Goal: Task Accomplishment & Management: Use online tool/utility

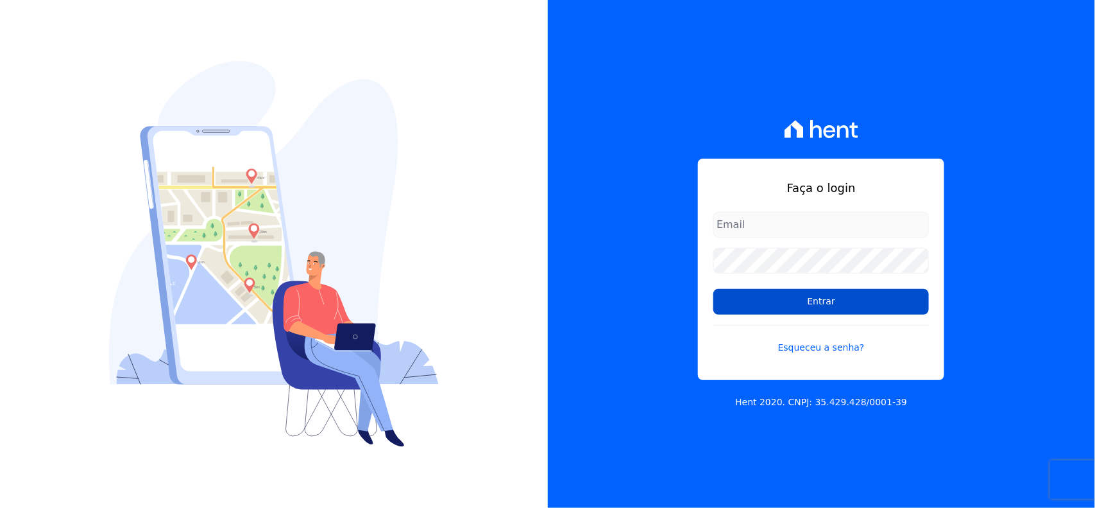
type input "[EMAIL_ADDRESS][DOMAIN_NAME]"
click at [755, 297] on input "Entrar" at bounding box center [822, 302] width 216 height 26
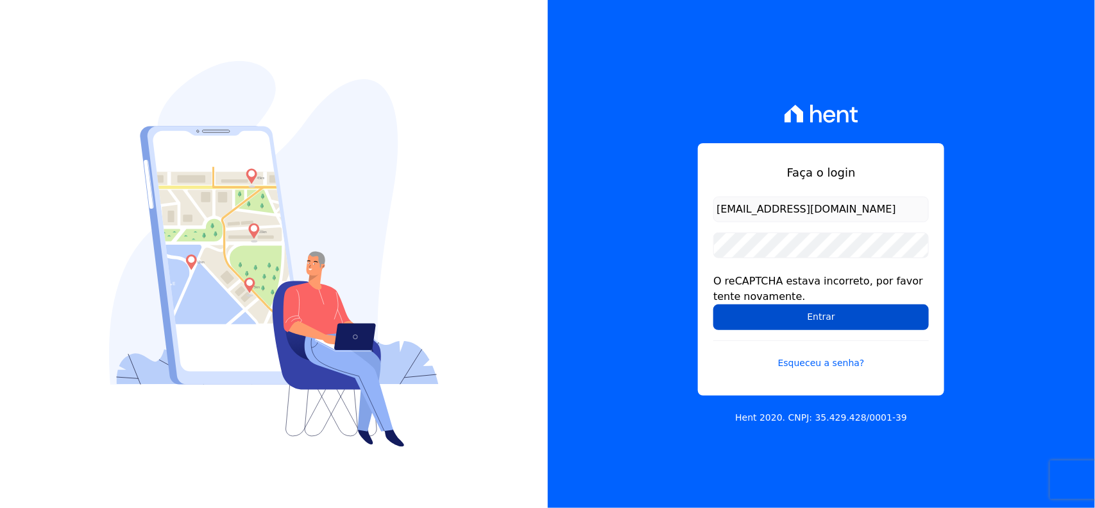
click at [838, 314] on input "Entrar" at bounding box center [822, 317] width 216 height 26
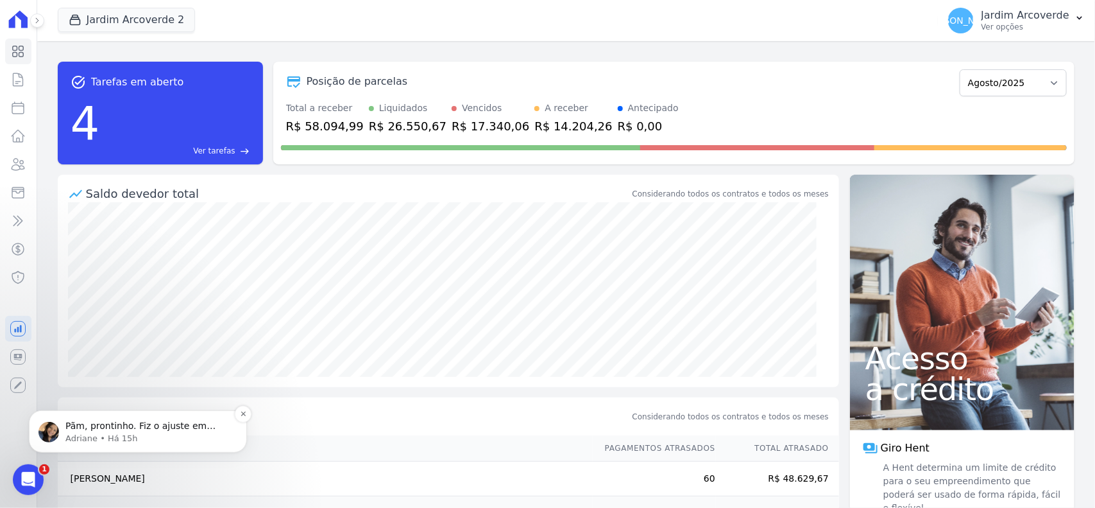
click at [171, 429] on p "Pãm, prontinho. Fiz o ajuste em ambos os contratos. ; )" at bounding box center [148, 425] width 166 height 13
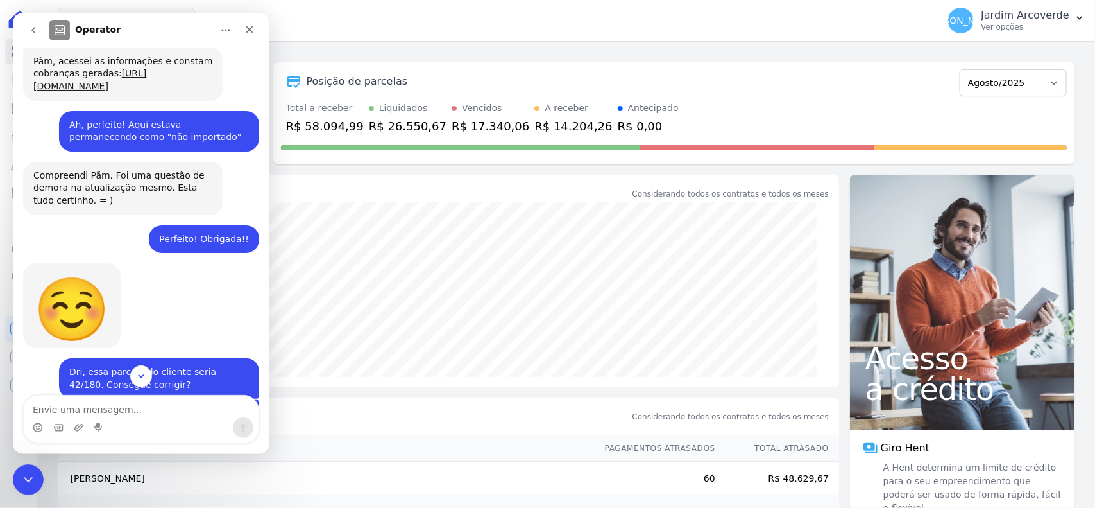
scroll to position [576, 0]
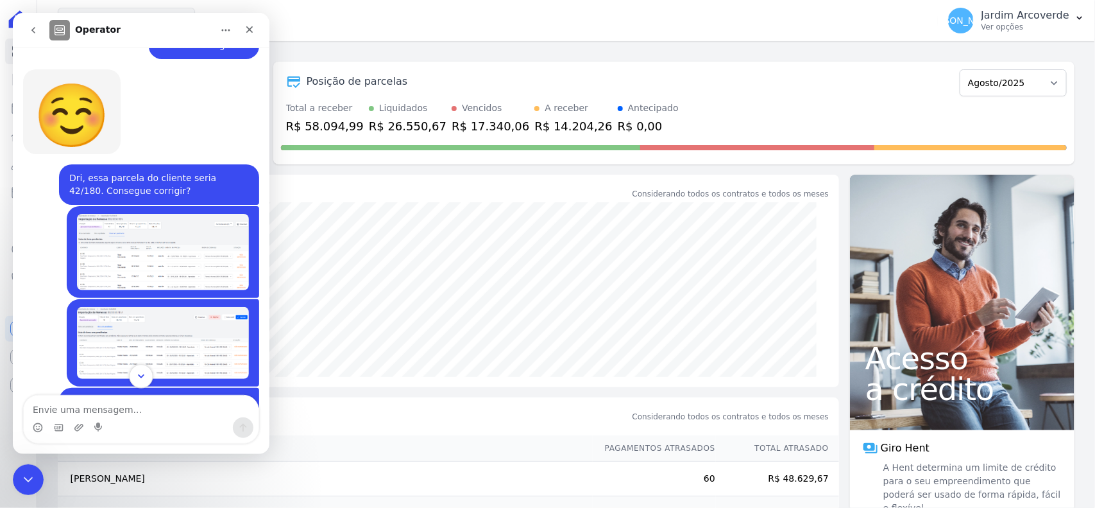
click at [148, 372] on button "Scroll to bottom" at bounding box center [141, 376] width 24 height 24
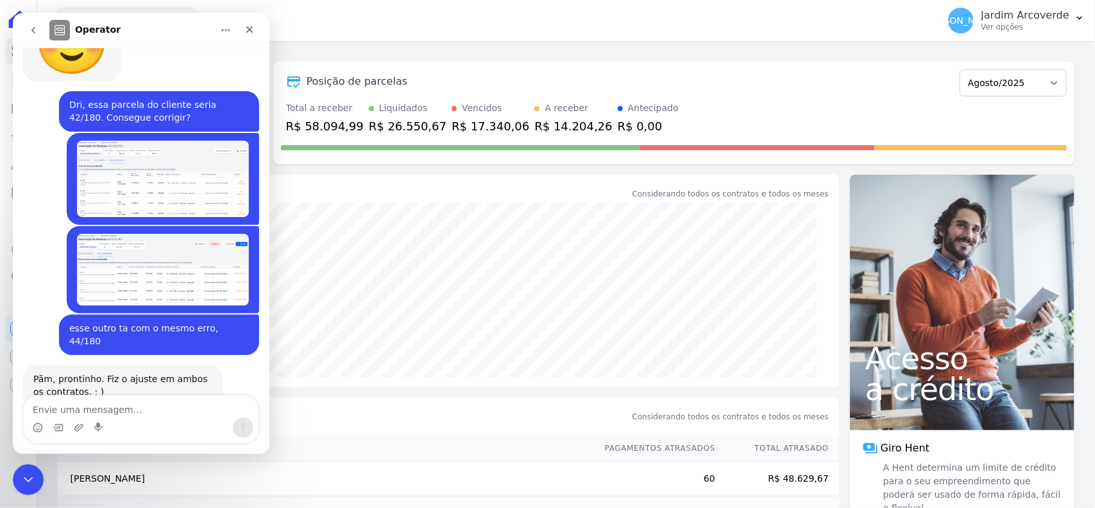
scroll to position [687, 0]
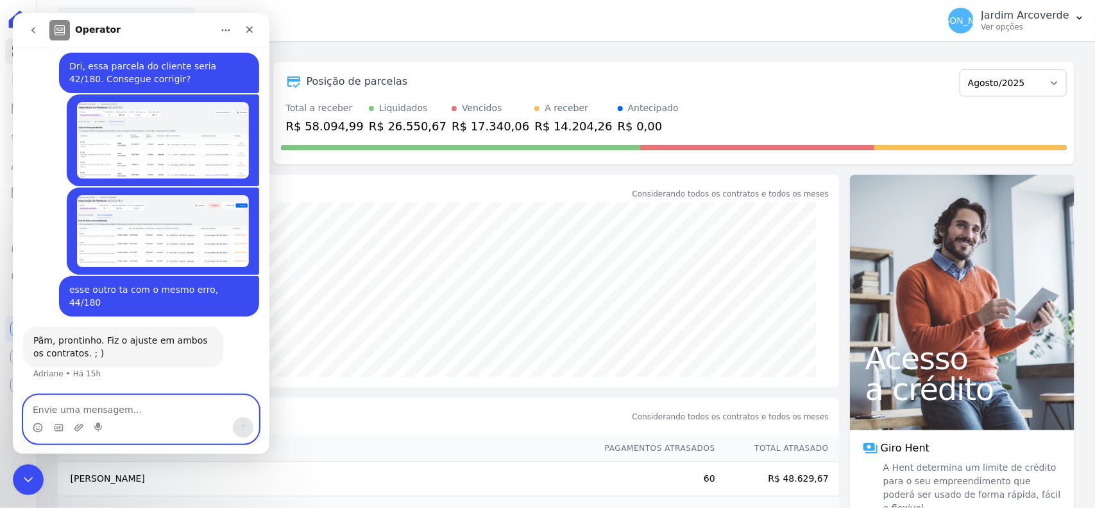
click at [158, 410] on textarea "Envie uma mensagem..." at bounding box center [141, 406] width 235 height 22
type textarea "Bom dia, Dri. Obrigada!"
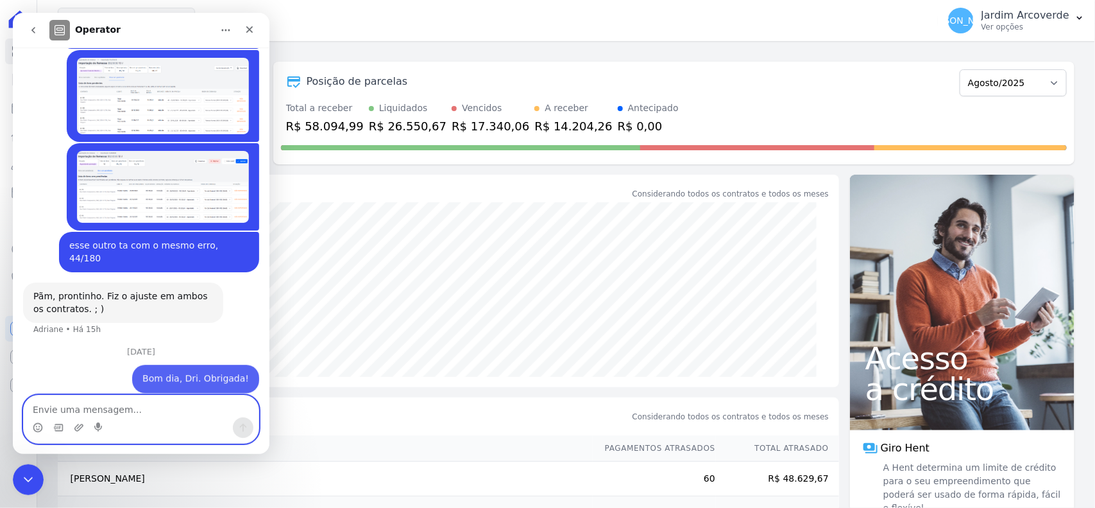
scroll to position [759, 0]
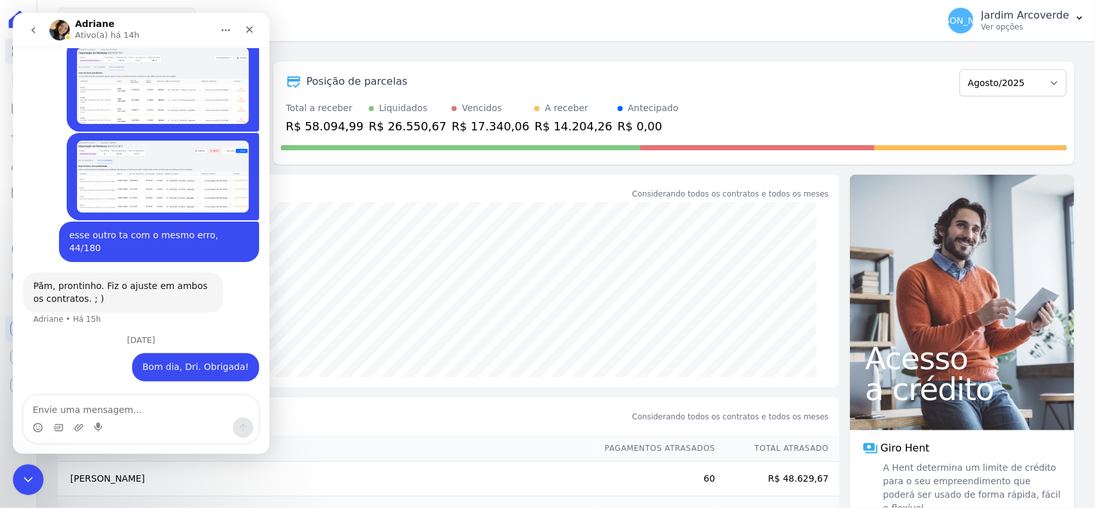
click at [1034, 40] on div "JA Jardim Arcoverde Ver opções Perfil do empreendimento Faturas Importar remess…" at bounding box center [1016, 20] width 157 height 41
click at [1034, 32] on div "[PERSON_NAME][GEOGRAPHIC_DATA] Ver opções" at bounding box center [1008, 21] width 121 height 26
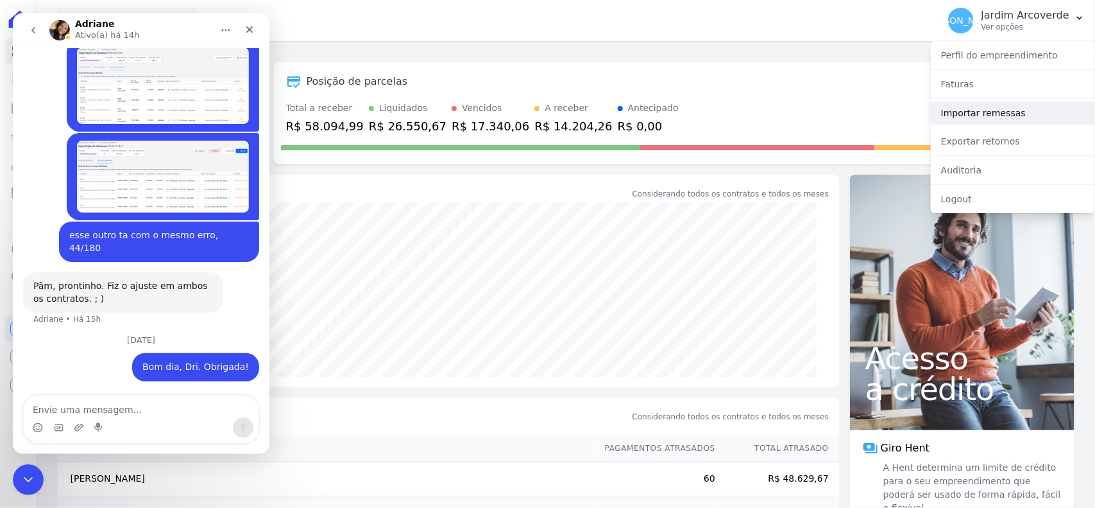
click at [1025, 109] on link "Importar remessas" at bounding box center [1013, 112] width 164 height 23
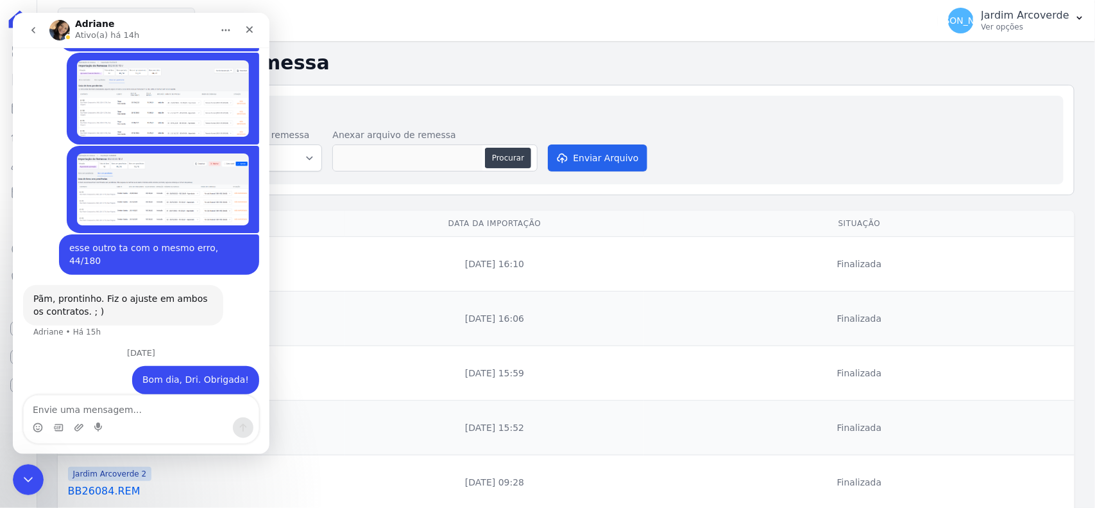
scroll to position [759, 0]
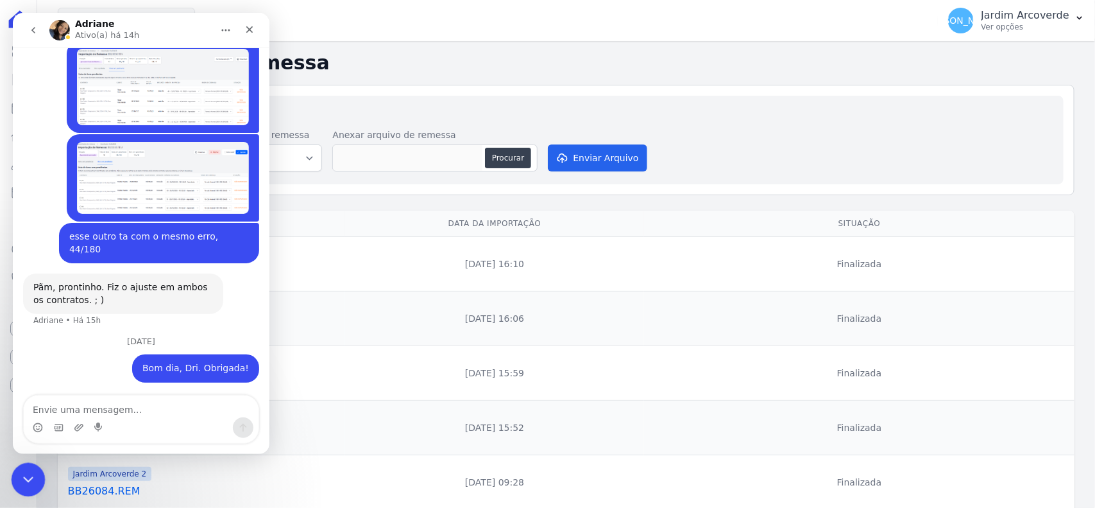
click at [28, 475] on icon "Encerramento do Messenger da Intercom" at bounding box center [26, 477] width 15 height 15
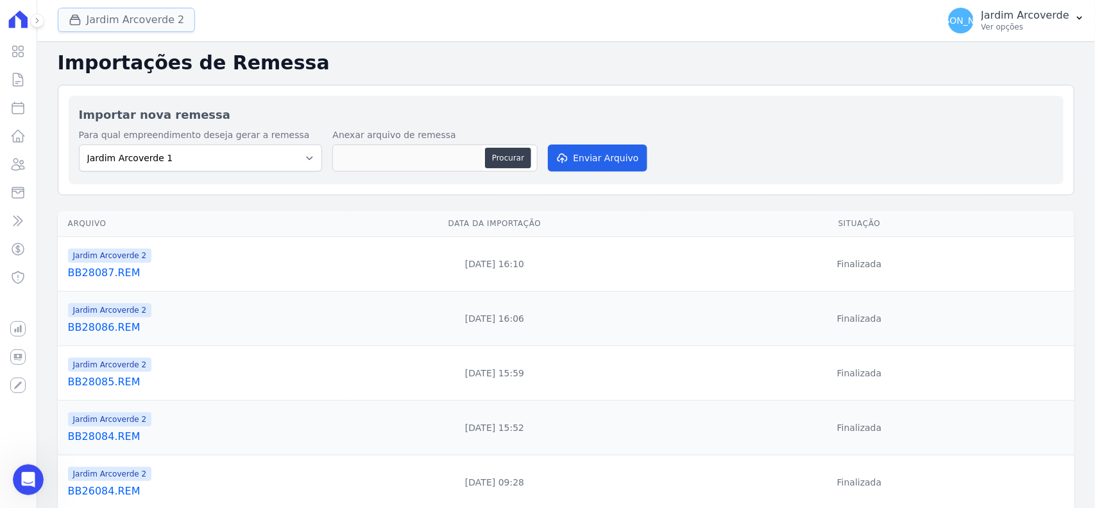
click at [130, 10] on button "Jardim Arcoverde 2" at bounding box center [127, 20] width 138 height 24
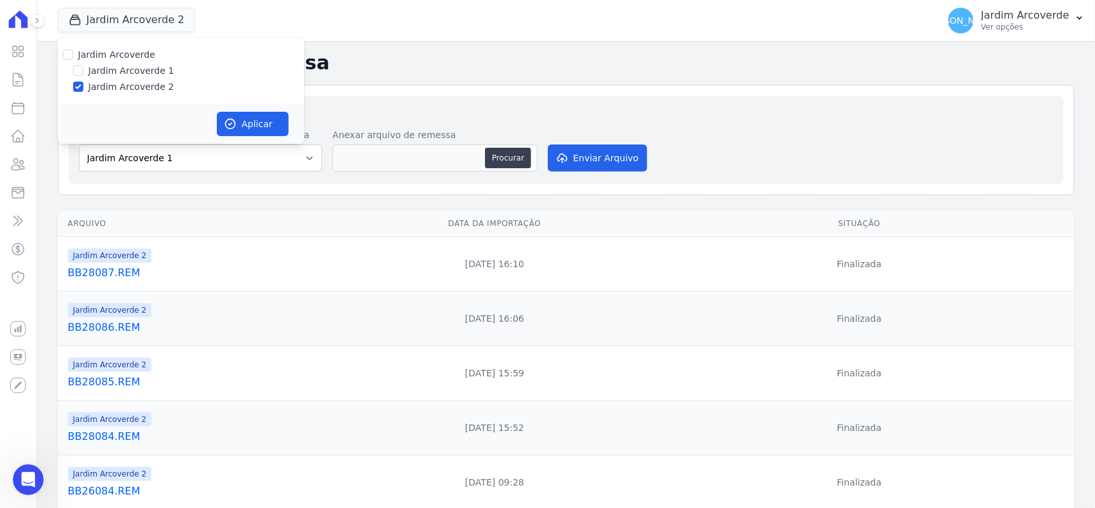
click at [98, 68] on label "Jardim Arcoverde 1" at bounding box center [132, 70] width 86 height 13
click at [83, 68] on input "Jardim Arcoverde 1" at bounding box center [78, 70] width 10 height 10
checkbox input "true"
click at [121, 85] on label "Jardim Arcoverde 2" at bounding box center [132, 86] width 86 height 13
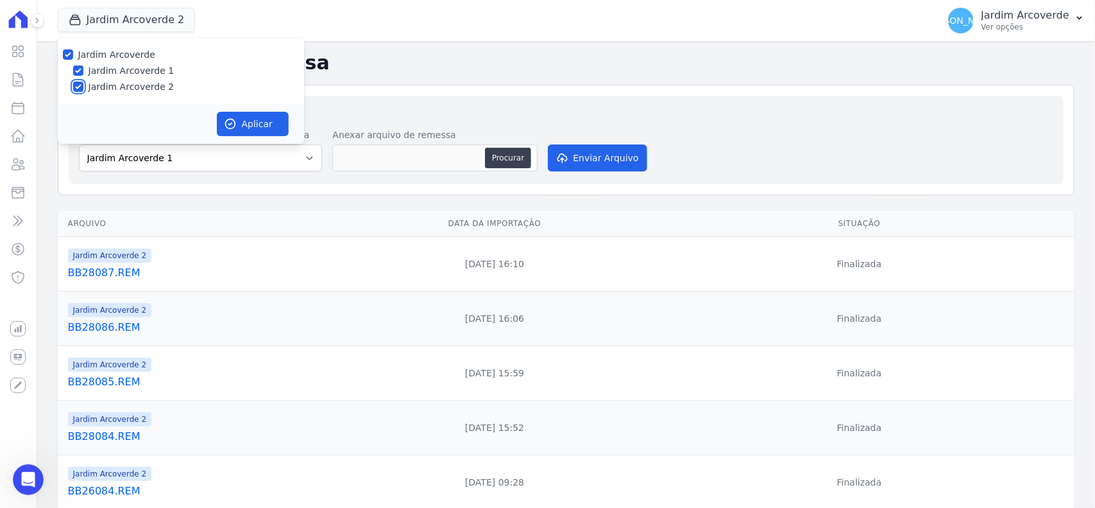
click at [83, 85] on input "Jardim Arcoverde 2" at bounding box center [78, 86] width 10 height 10
checkbox input "false"
click at [248, 126] on button "Aplicar" at bounding box center [253, 124] width 72 height 24
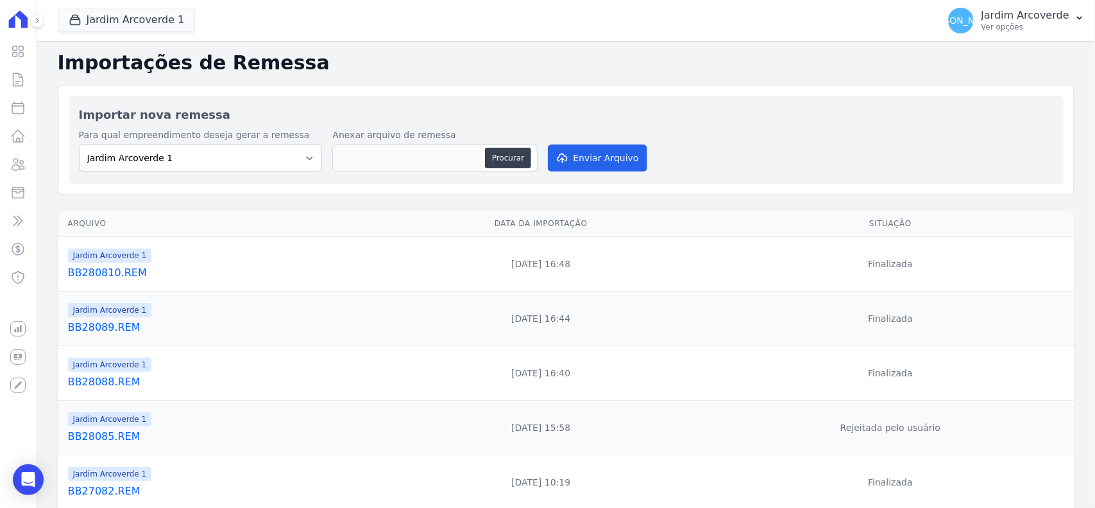
click at [98, 389] on link "BB28088.REM" at bounding box center [219, 381] width 303 height 15
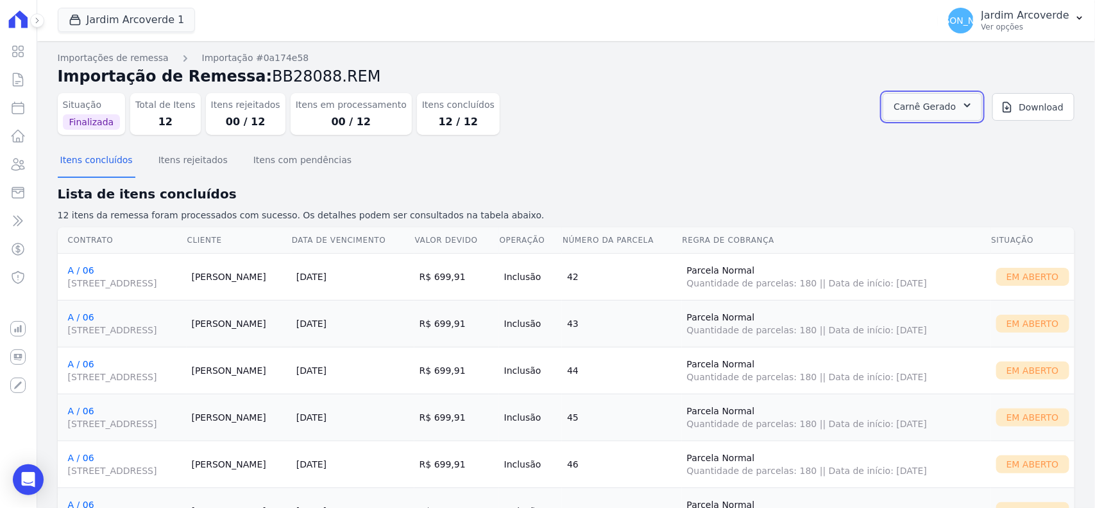
click at [946, 98] on button "Carnê Gerado" at bounding box center [932, 107] width 99 height 28
click at [984, 149] on link "Abrir" at bounding box center [966, 141] width 36 height 17
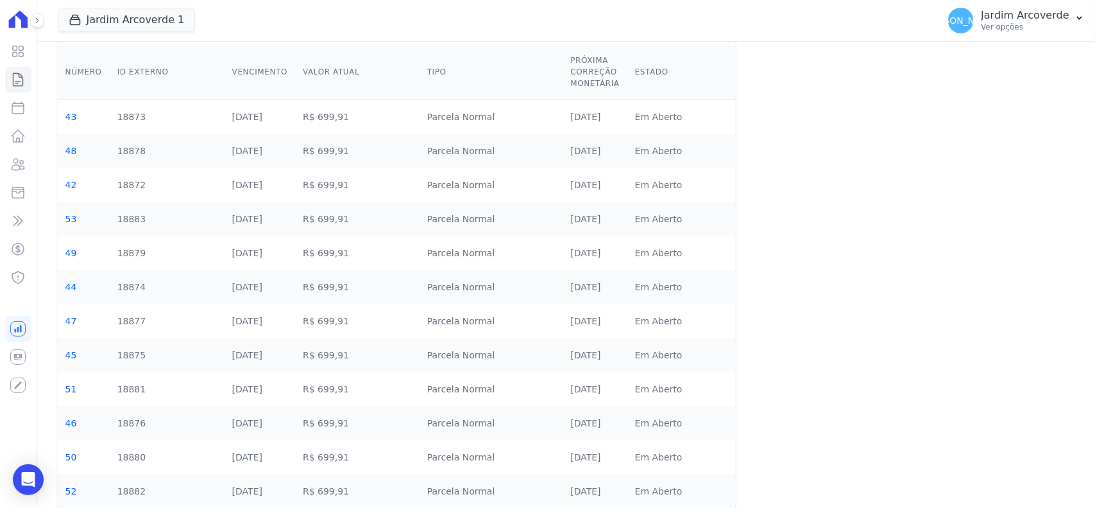
scroll to position [141, 0]
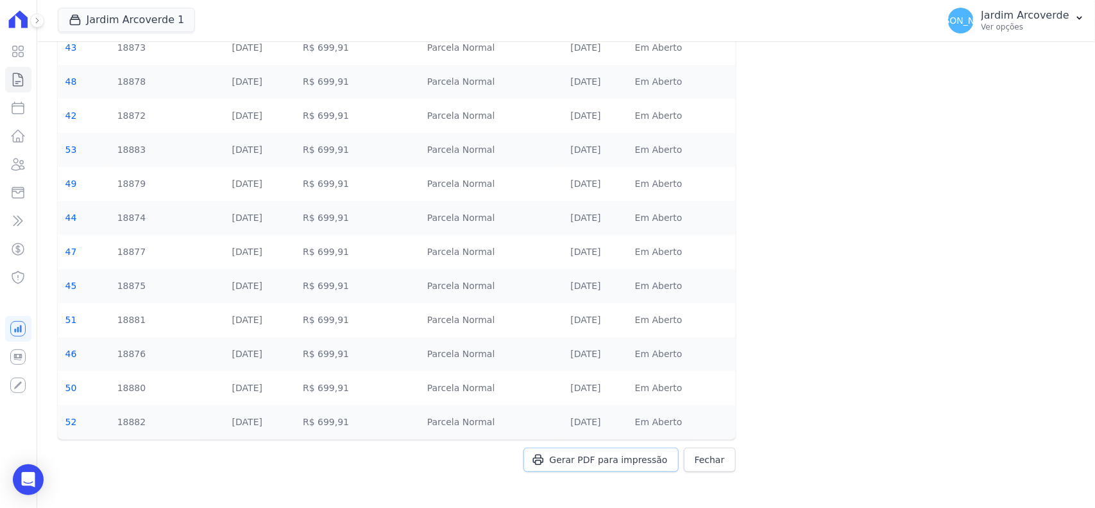
click at [634, 457] on span "Gerar PDF para impressão" at bounding box center [609, 459] width 118 height 13
click at [1057, 30] on p "Ver opções" at bounding box center [1026, 27] width 88 height 10
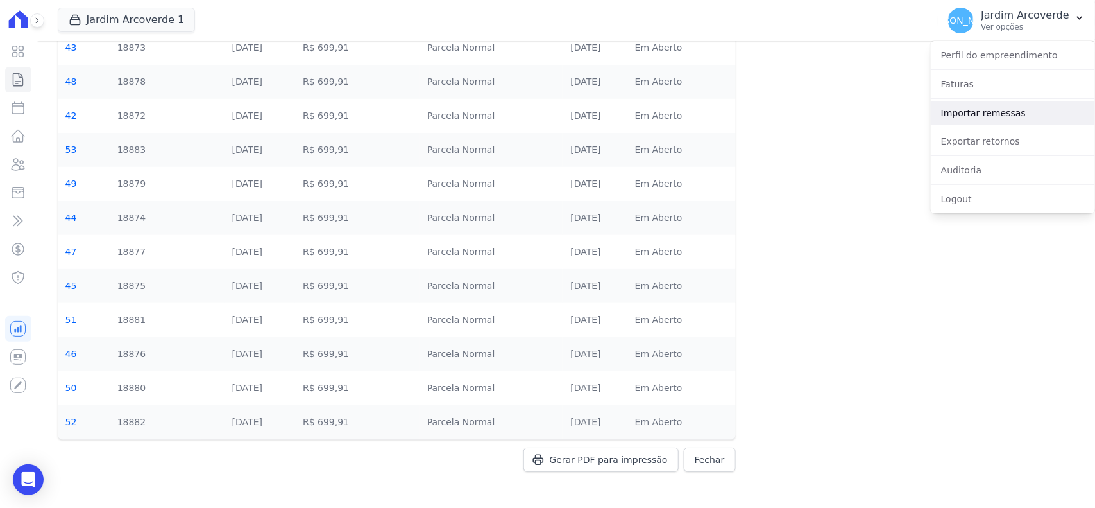
click at [1025, 104] on link "Importar remessas" at bounding box center [1013, 112] width 164 height 23
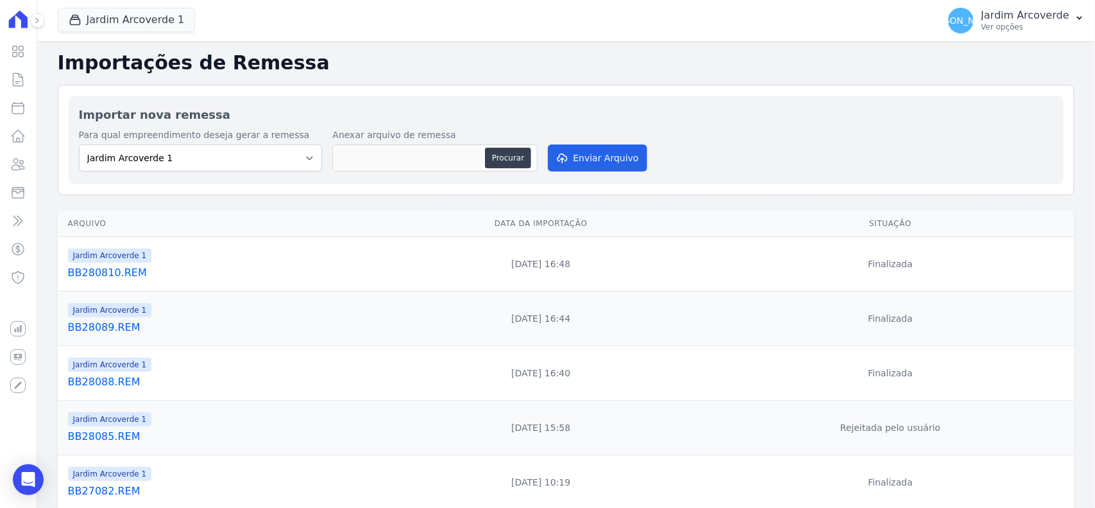
click at [95, 330] on link "BB28089.REM" at bounding box center [219, 327] width 303 height 15
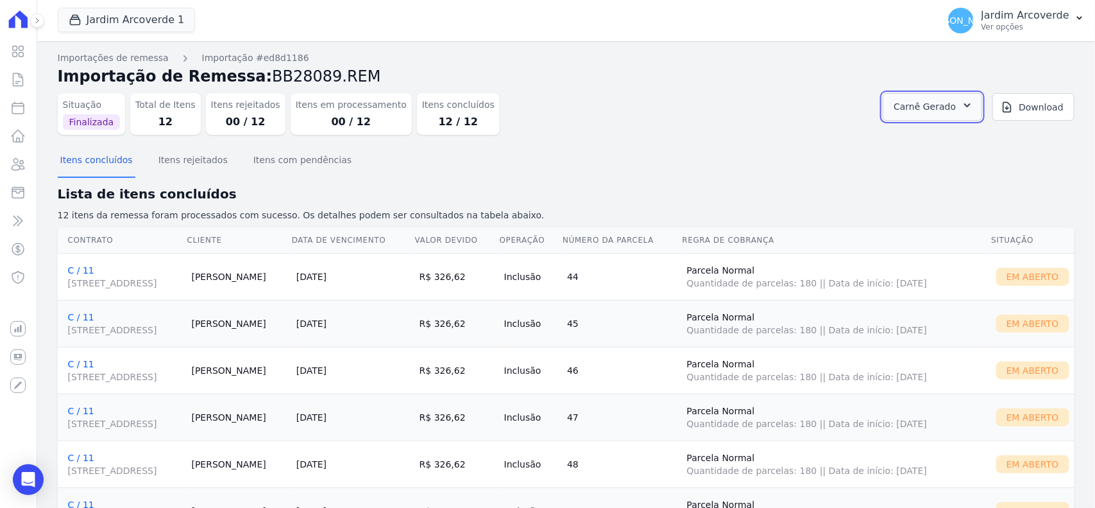
click at [961, 99] on icon "button" at bounding box center [967, 105] width 13 height 13
click at [984, 143] on link "Abrir" at bounding box center [966, 141] width 36 height 17
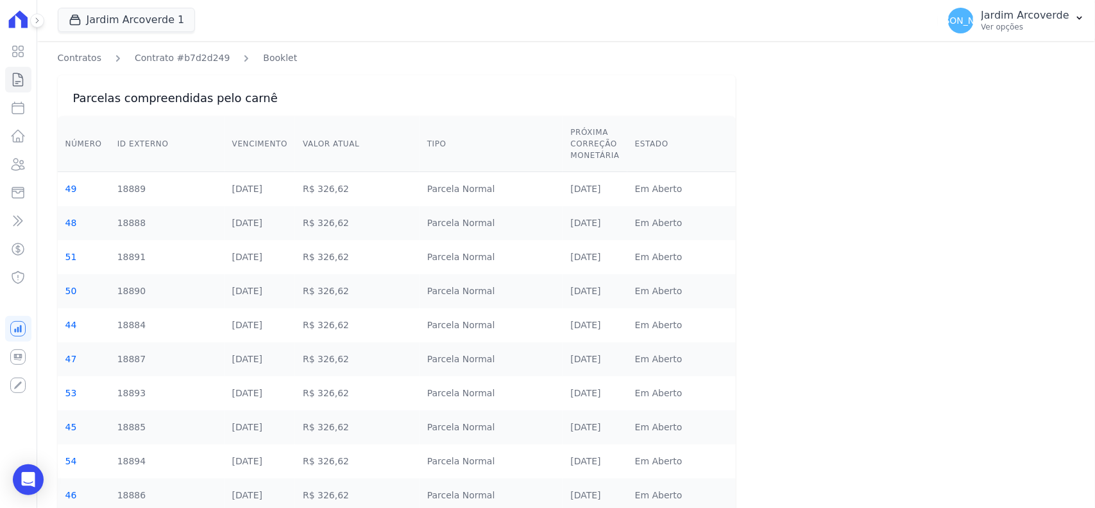
click at [513, 226] on td "Parcela Normal" at bounding box center [492, 223] width 144 height 34
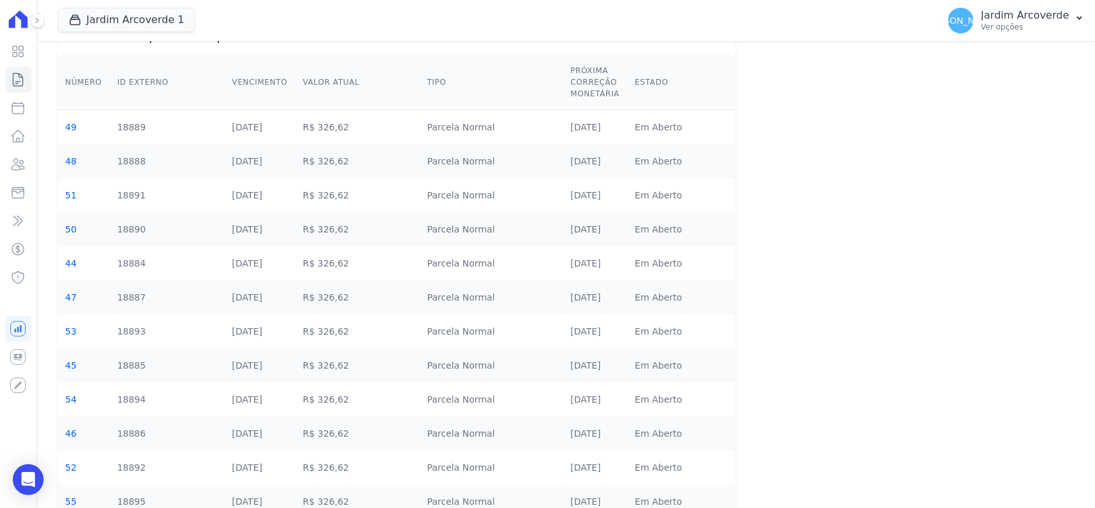
scroll to position [141, 0]
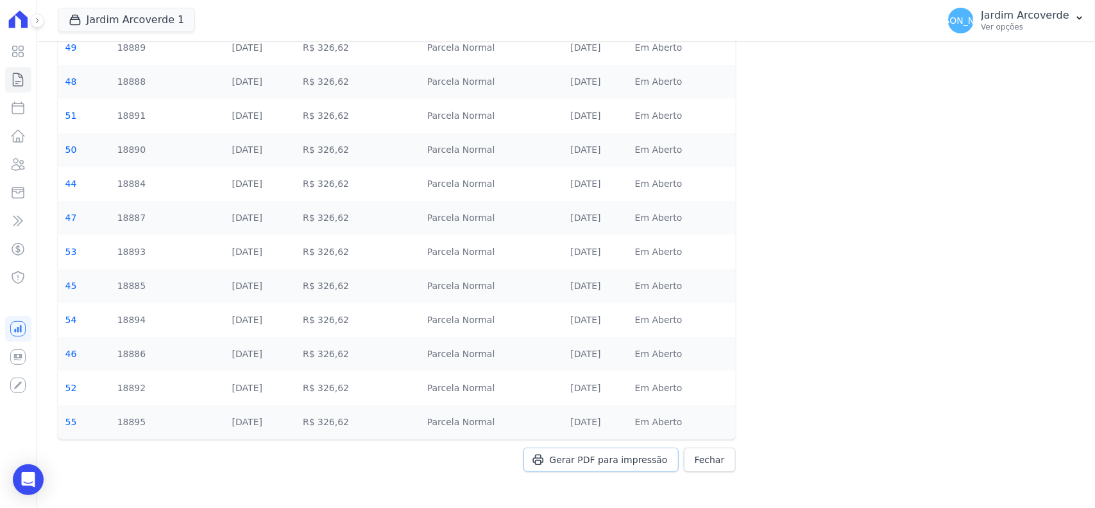
click at [595, 452] on link "Gerar PDF para impressão" at bounding box center [601, 459] width 155 height 24
click at [1022, 31] on p "Ver opções" at bounding box center [1026, 27] width 88 height 10
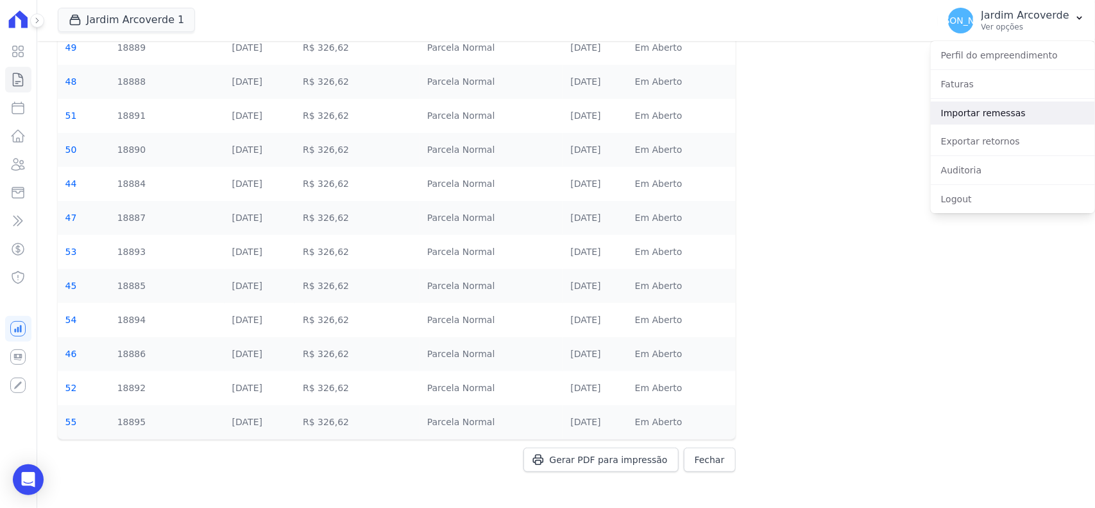
click at [1019, 106] on link "Importar remessas" at bounding box center [1013, 112] width 164 height 23
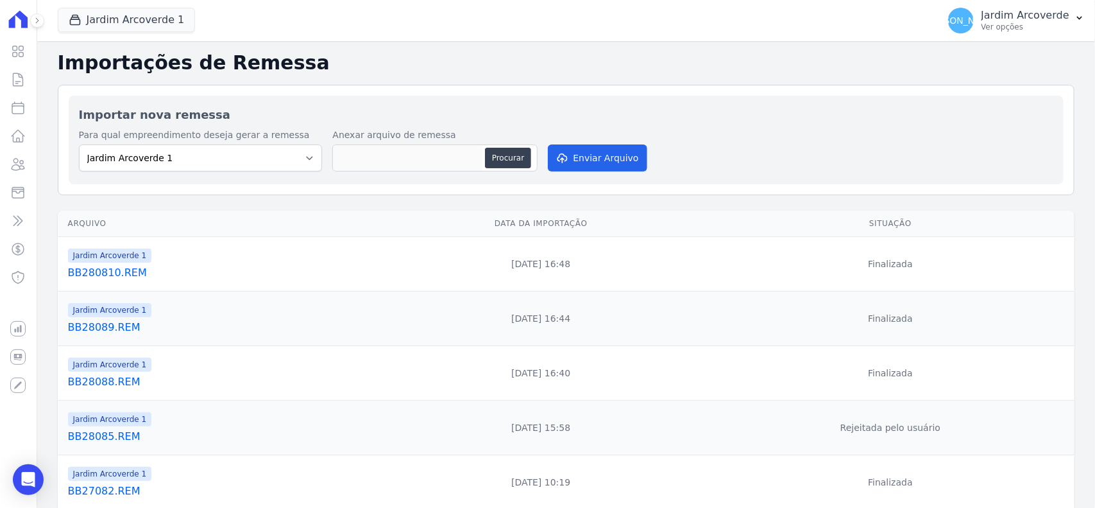
click at [472, 92] on div "Importar nova remessa Para qual empreendimento deseja gerar a remessa Jardim Ar…" at bounding box center [566, 140] width 1017 height 110
click at [497, 158] on button "Procurar" at bounding box center [508, 158] width 46 height 21
type input "BB29086.REM"
click at [594, 162] on button "Enviar Arquivo" at bounding box center [597, 157] width 99 height 27
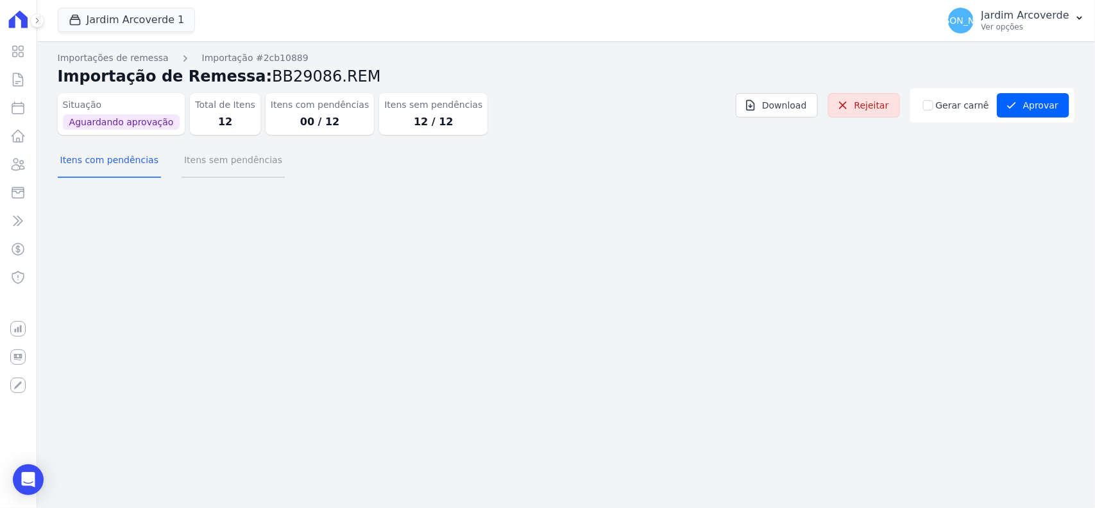
click at [225, 173] on button "Itens sem pendências" at bounding box center [233, 160] width 103 height 33
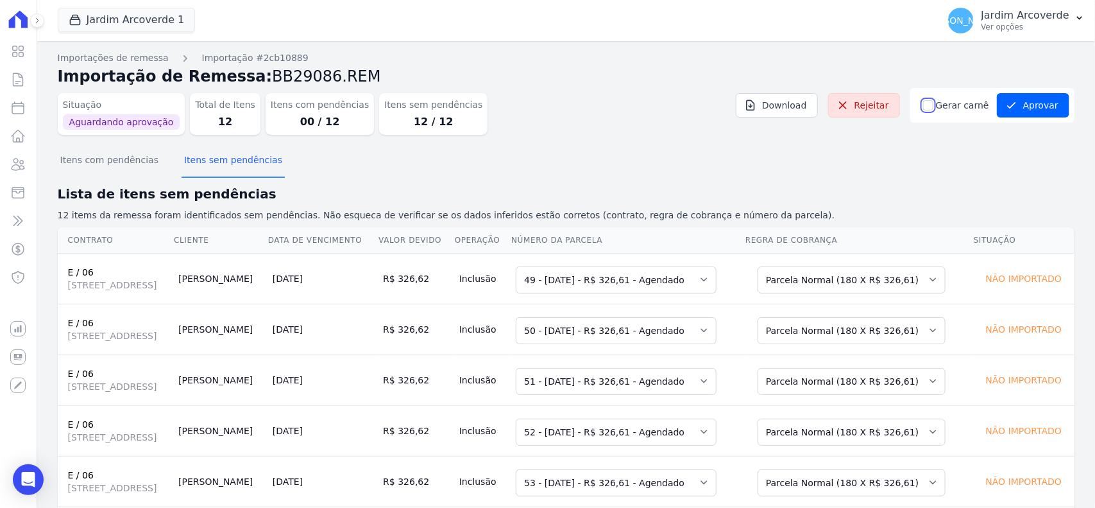
click at [928, 106] on input "Gerar carnê" at bounding box center [928, 105] width 10 height 10
checkbox input "true"
click at [1007, 106] on icon "submit" at bounding box center [1011, 105] width 13 height 13
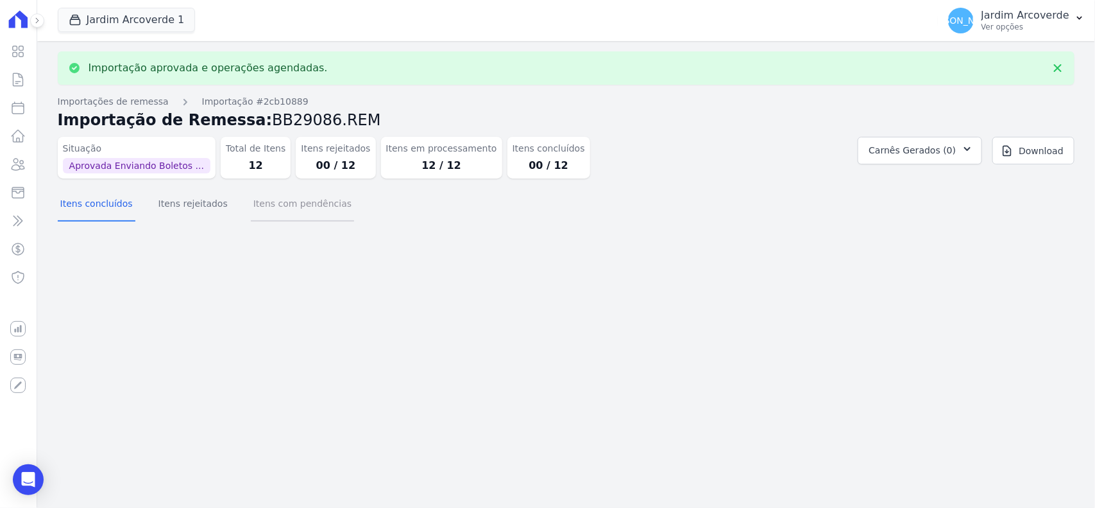
click at [261, 218] on button "Itens com pendências" at bounding box center [302, 204] width 103 height 33
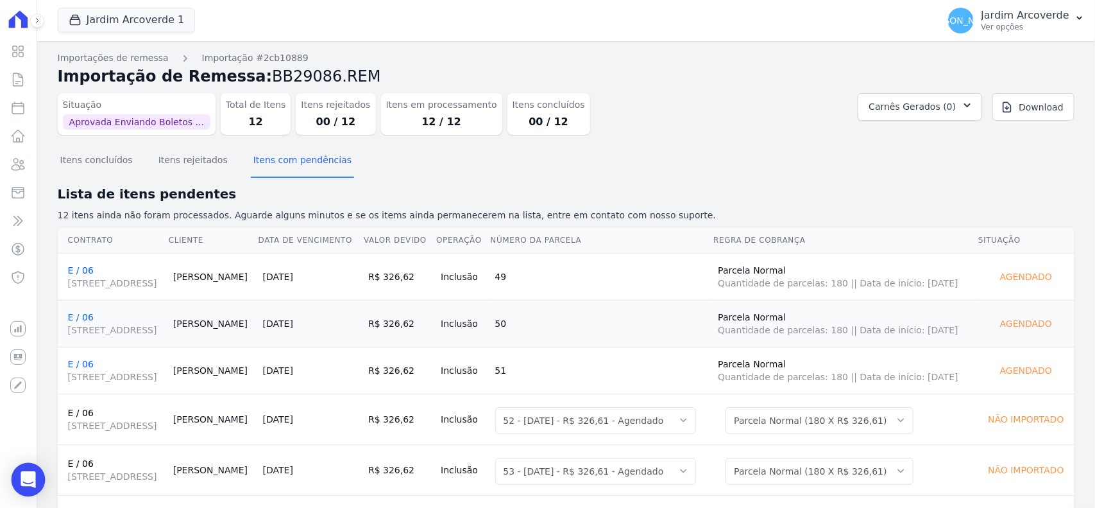
click at [21, 472] on icon "Open Intercom Messenger" at bounding box center [28, 479] width 15 height 17
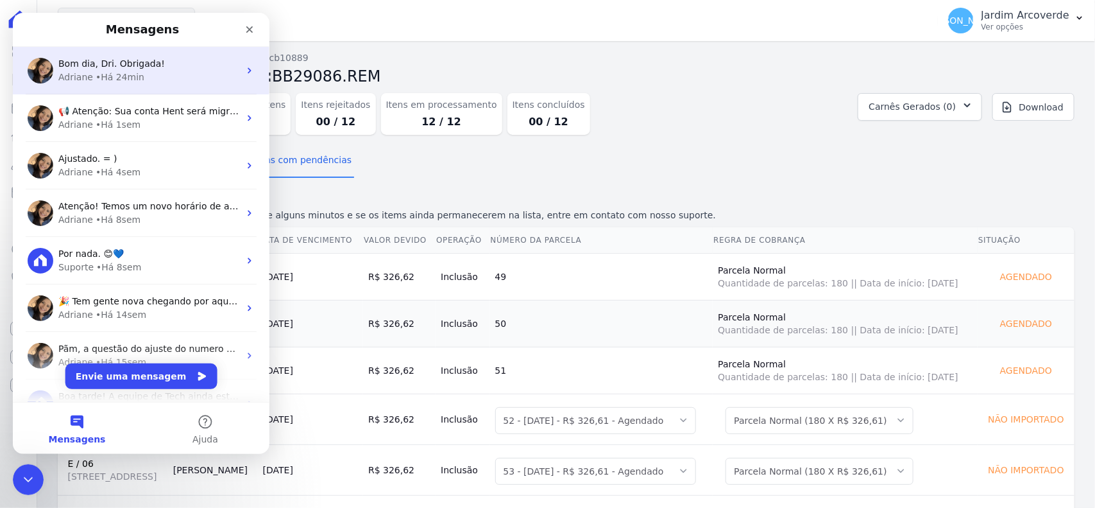
click at [143, 79] on div "Adriane • Há 24min" at bounding box center [148, 77] width 181 height 13
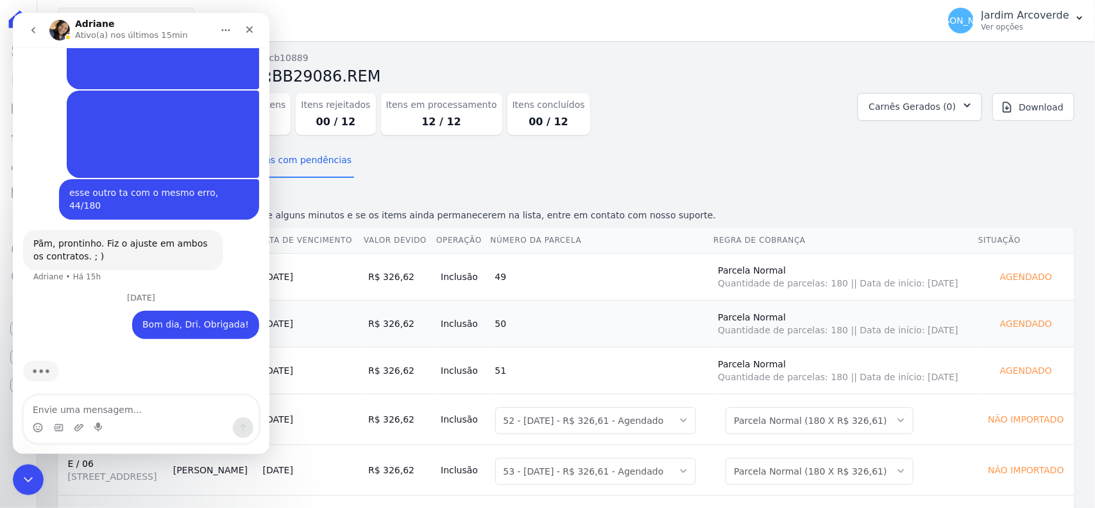
scroll to position [809, 0]
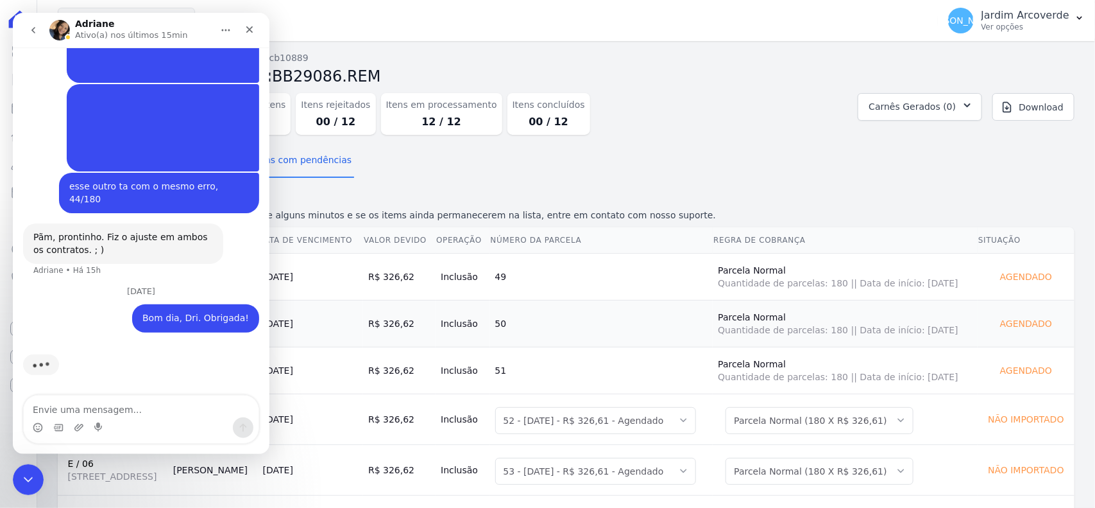
click at [164, 409] on textarea "Envie uma mensagem..." at bounding box center [141, 406] width 235 height 22
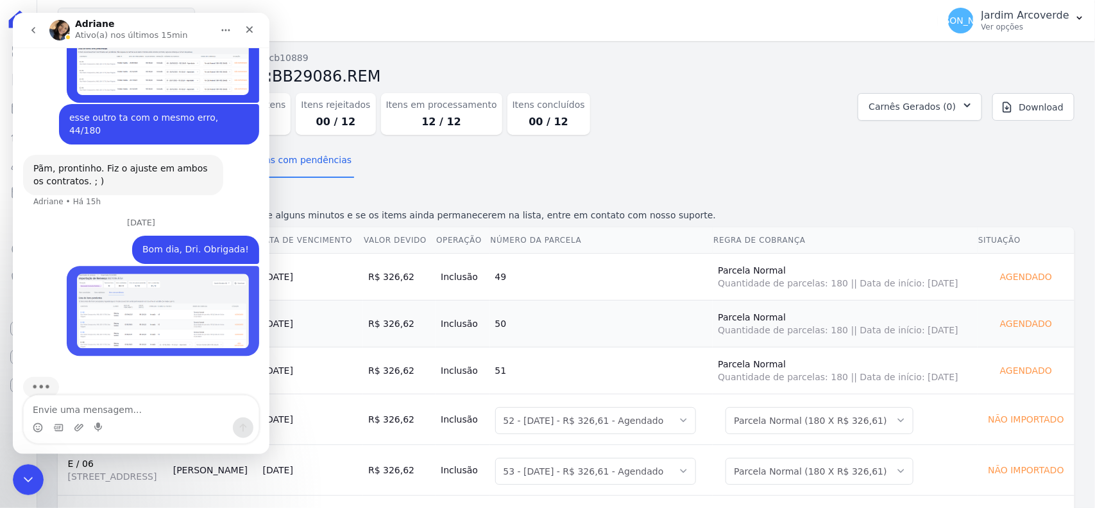
scroll to position [900, 0]
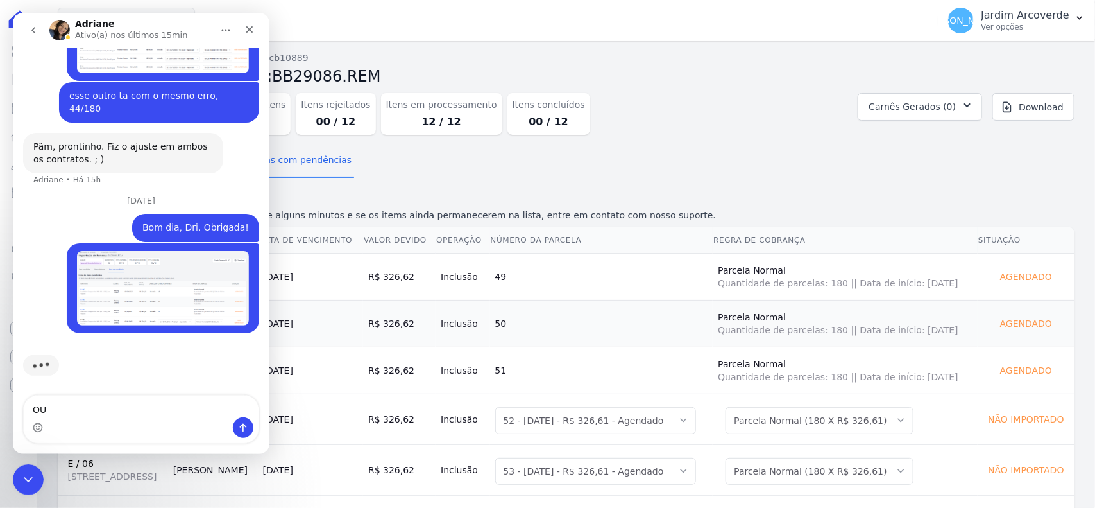
type textarea "O"
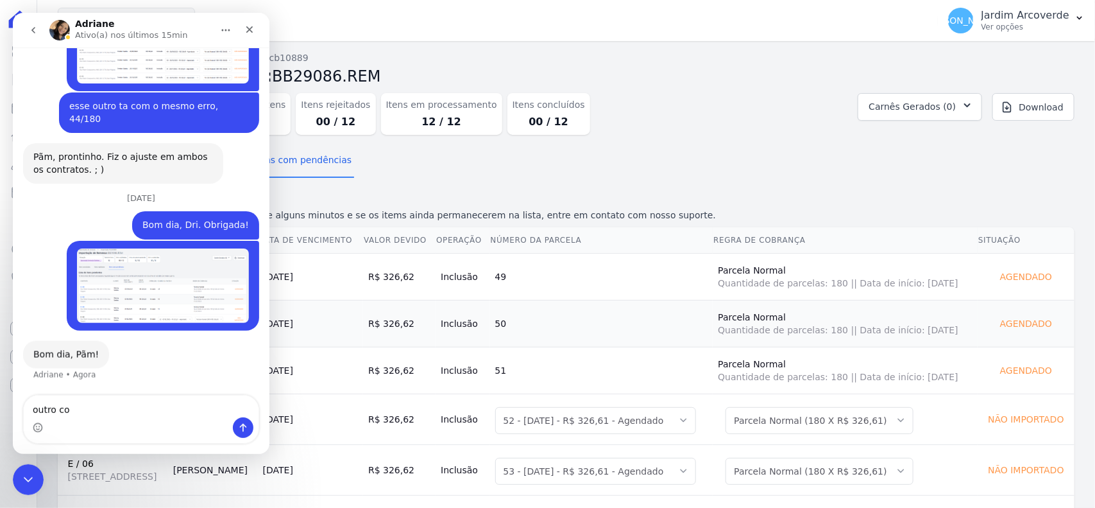
scroll to position [889, 0]
type textarea "outro com erro no número da parcela DRI"
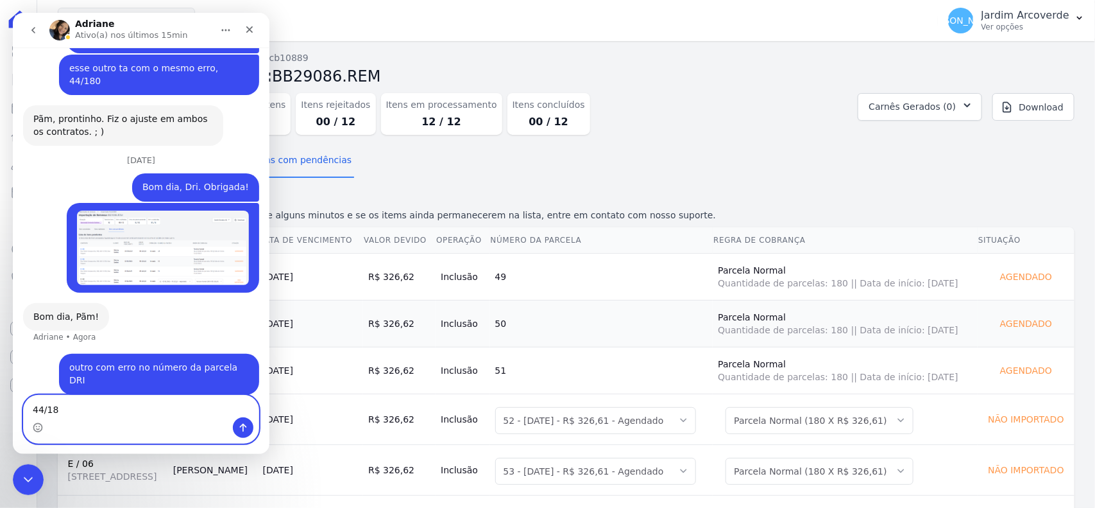
type textarea "44/180"
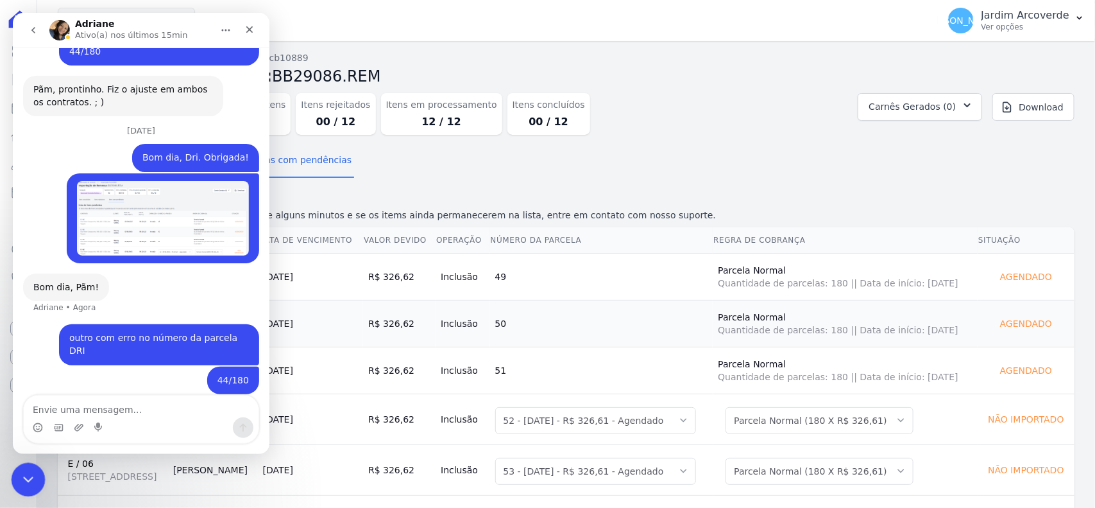
click at [19, 483] on icon "Encerramento do Messenger da Intercom" at bounding box center [26, 477] width 15 height 15
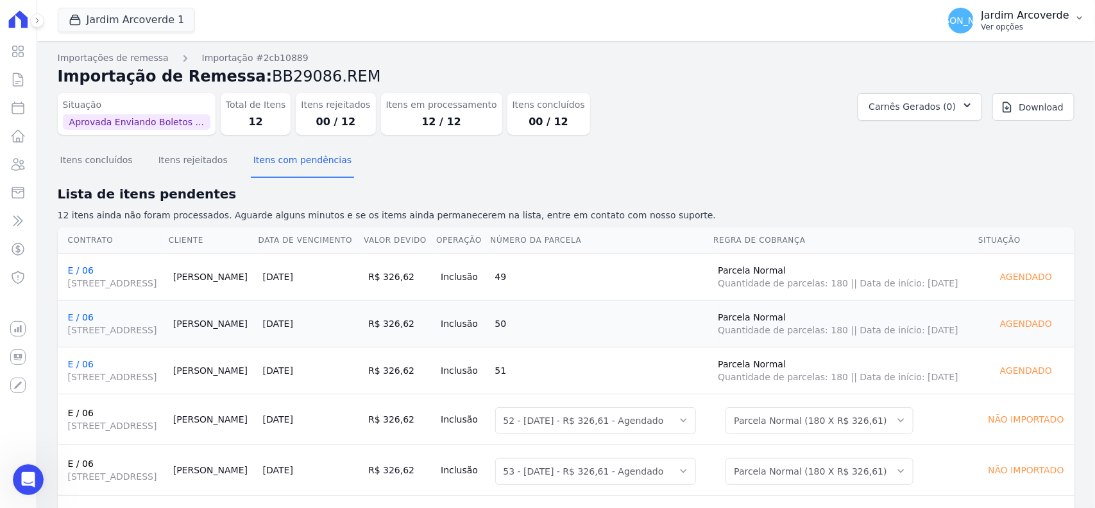
click at [1005, 26] on p "Ver opções" at bounding box center [1026, 27] width 88 height 10
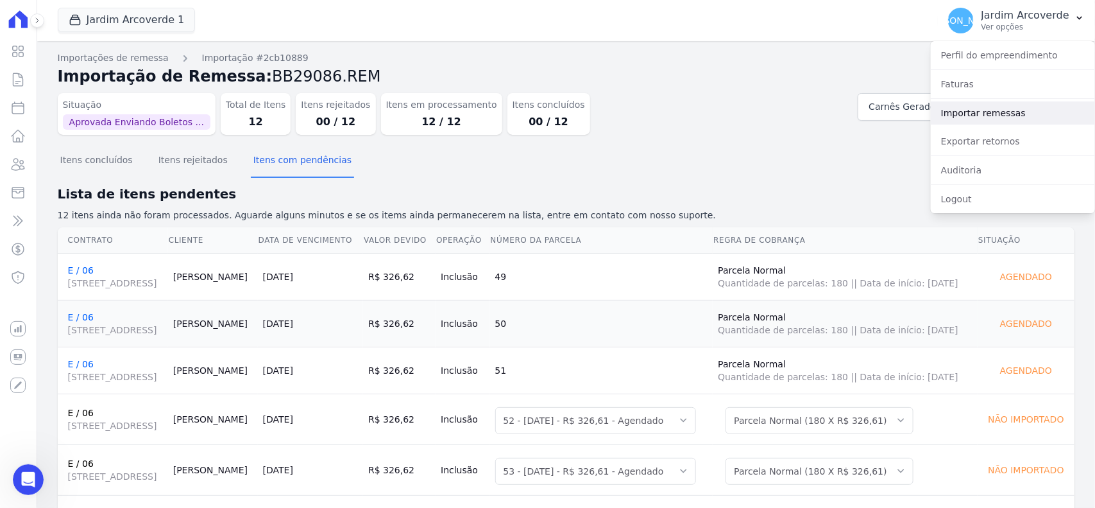
click at [979, 114] on link "Importar remessas" at bounding box center [1013, 112] width 164 height 23
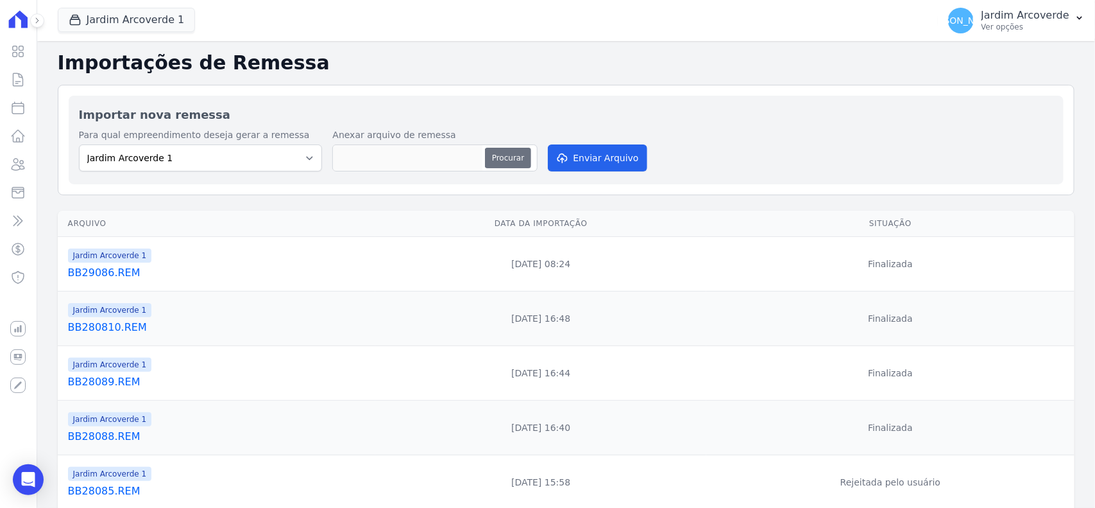
click at [500, 156] on button "Procurar" at bounding box center [508, 158] width 46 height 21
type input "BB29087.REM"
click at [589, 155] on button "Enviar Arquivo" at bounding box center [597, 157] width 99 height 27
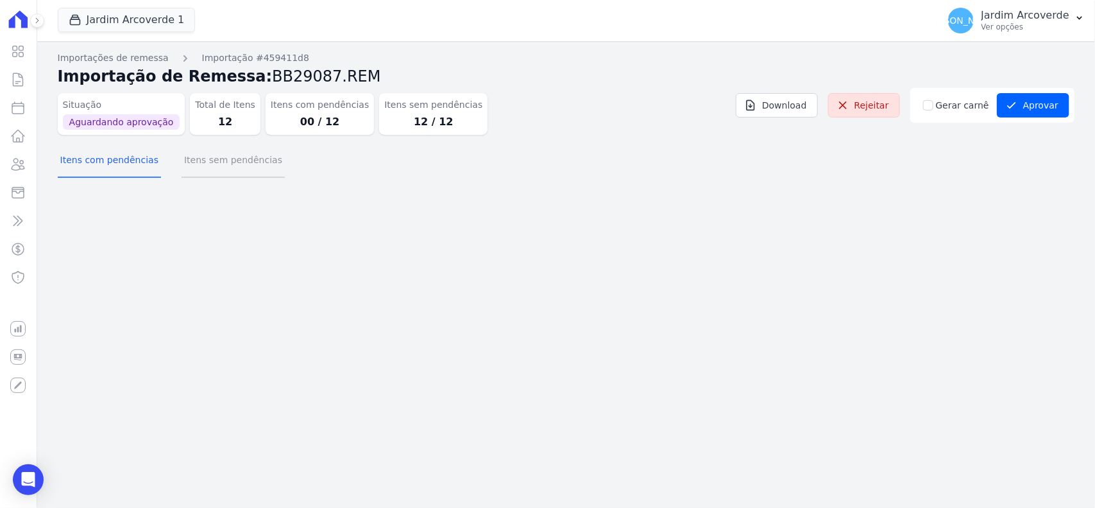
click at [238, 162] on button "Itens sem pendências" at bounding box center [233, 160] width 103 height 33
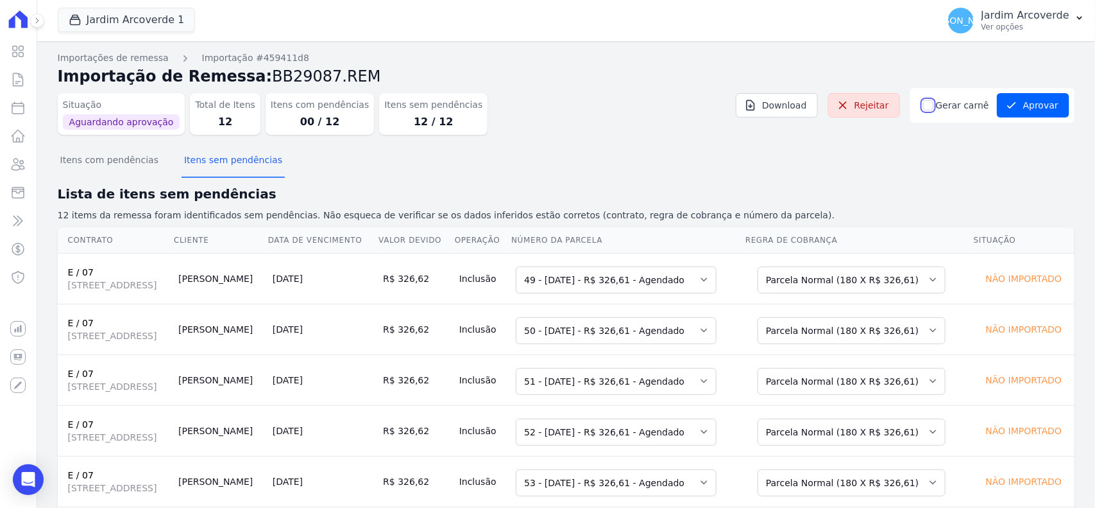
click at [930, 103] on input "Gerar carnê" at bounding box center [928, 105] width 10 height 10
checkbox input "true"
click at [943, 155] on div "Itens com pendências Itens sem pendências" at bounding box center [566, 160] width 1017 height 31
click at [1018, 107] on button "Aprovar" at bounding box center [1033, 105] width 73 height 24
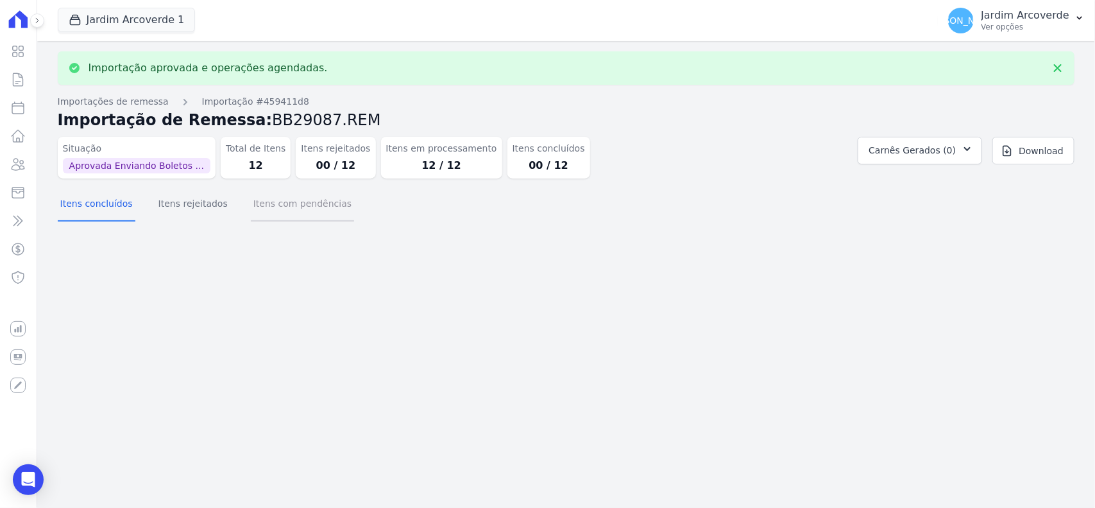
click at [302, 198] on button "Itens com pendências" at bounding box center [302, 204] width 103 height 33
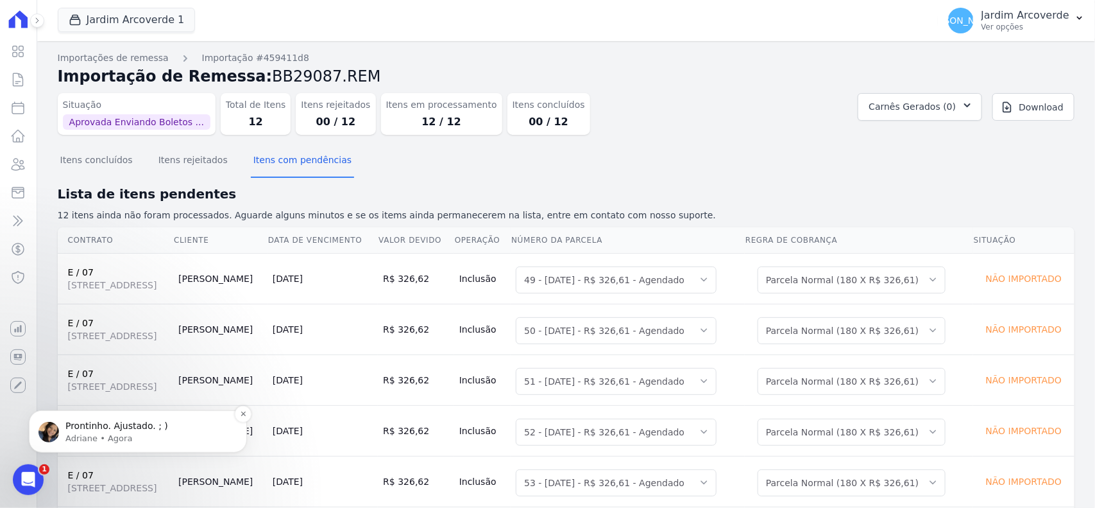
click at [96, 418] on div "Prontinho. Ajustado. ; )" at bounding box center [148, 425] width 169 height 17
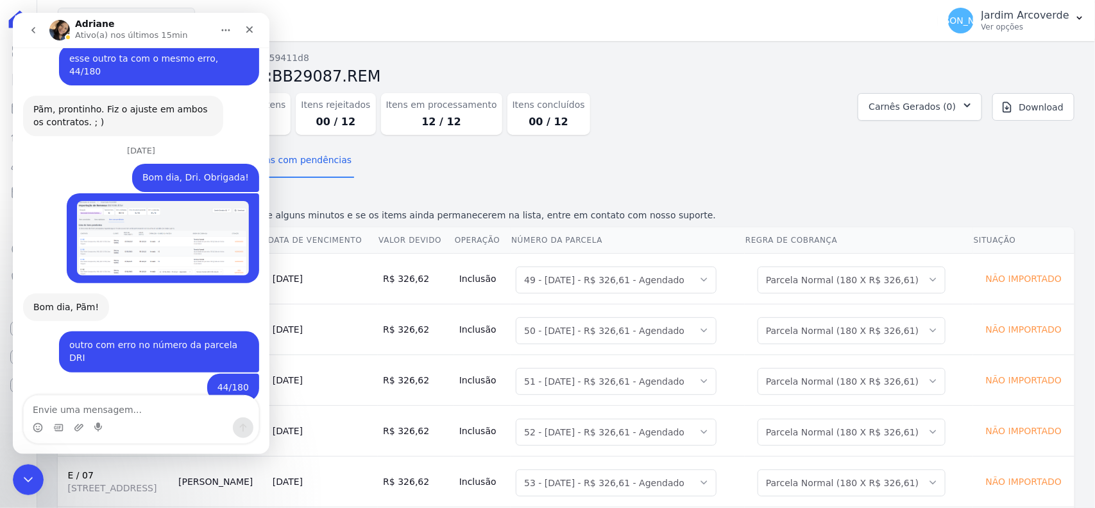
scroll to position [1016, 0]
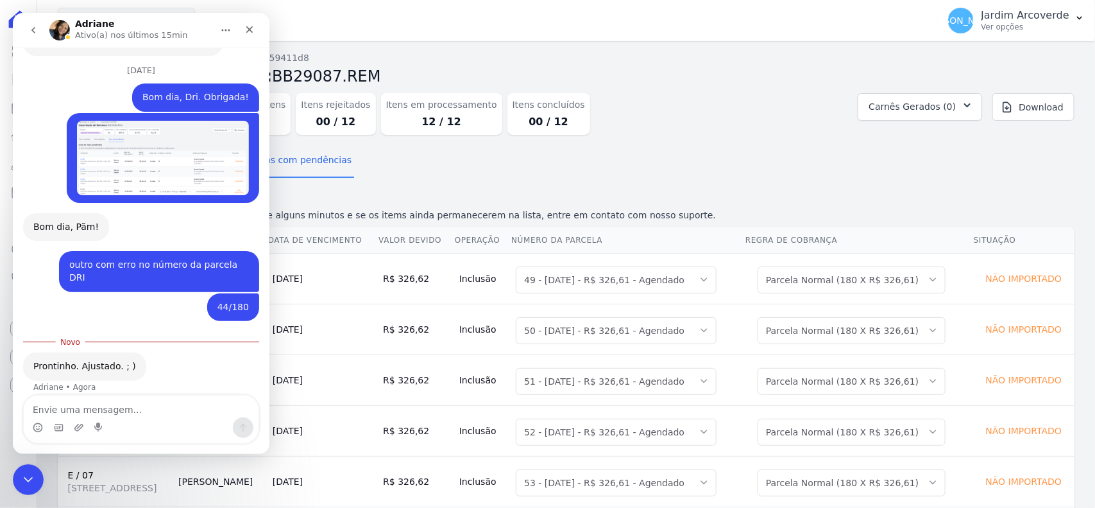
click at [135, 393] on div "Prontinho. Ajustado. ; ) Adriane • Agora" at bounding box center [141, 380] width 236 height 56
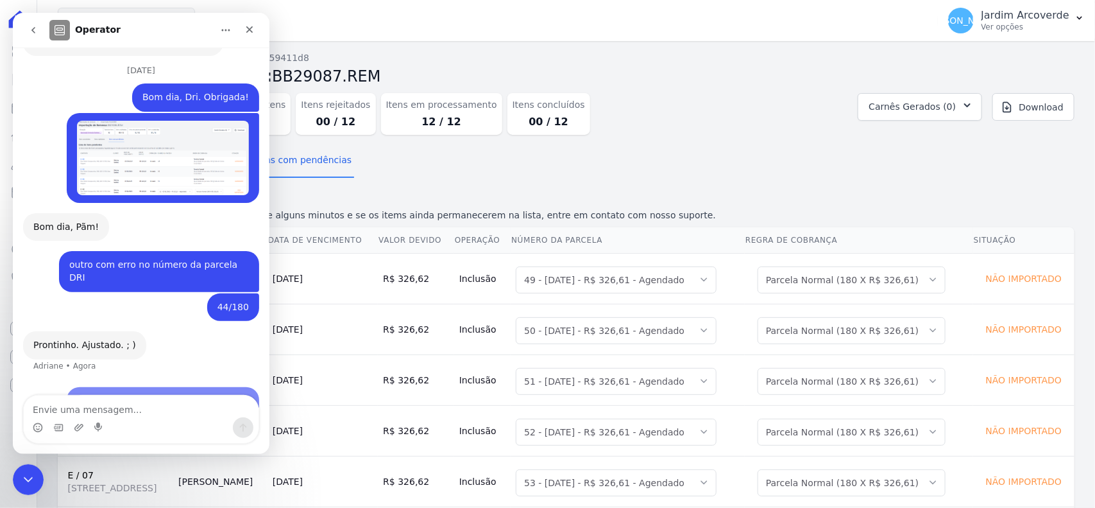
scroll to position [1082, 0]
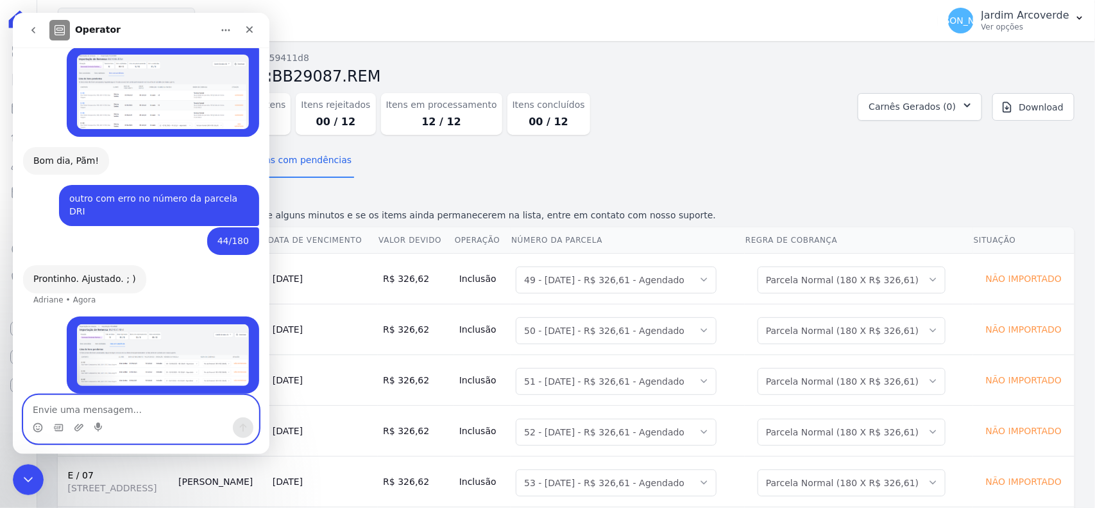
click at [141, 404] on textarea "Envie uma mensagem..." at bounding box center [141, 406] width 235 height 22
type textarea "Esse também Dri, 44/180"
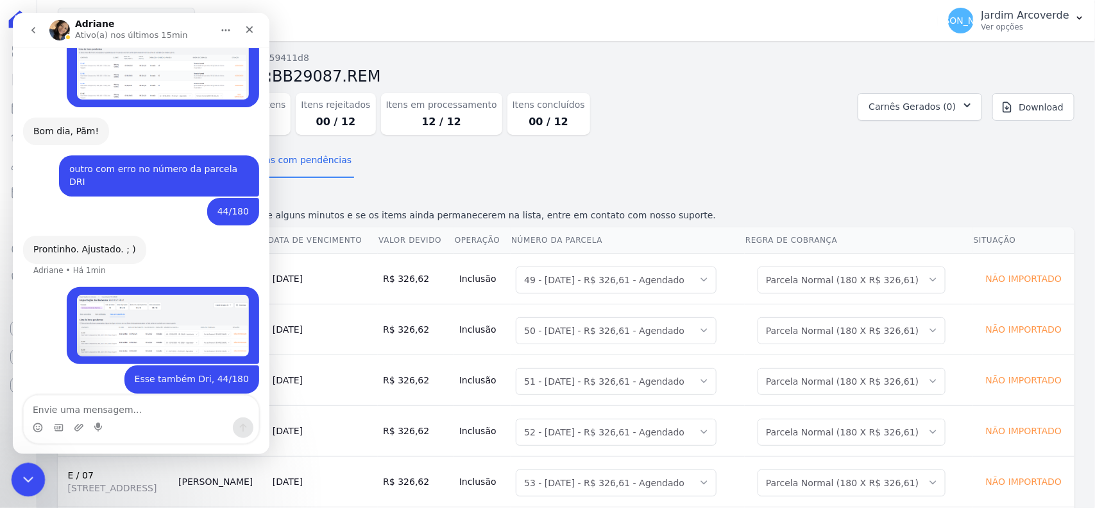
click at [25, 467] on div "Encerramento do Messenger da Intercom" at bounding box center [26, 477] width 31 height 31
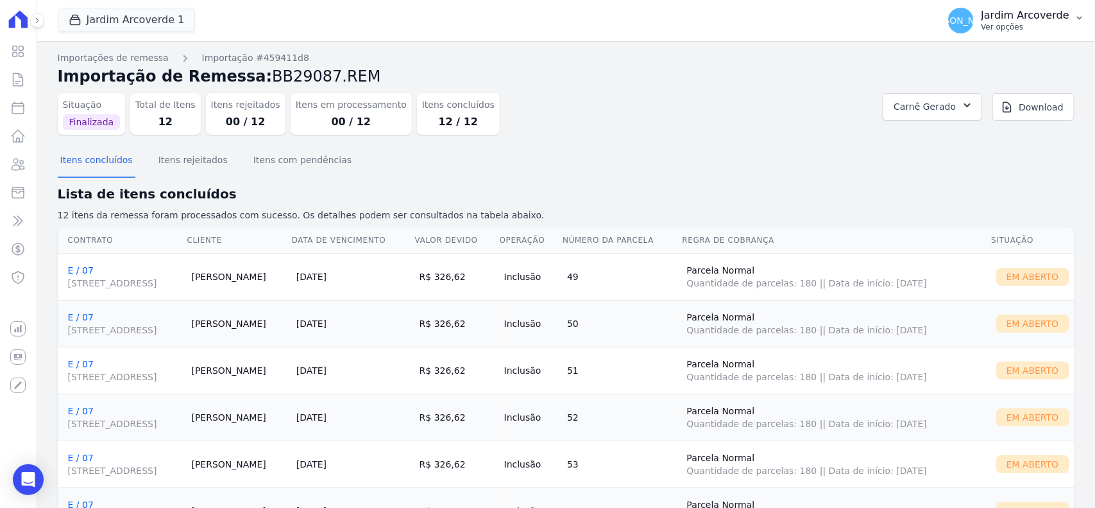
click at [1050, 21] on p "Jardim Arcoverde" at bounding box center [1026, 15] width 88 height 13
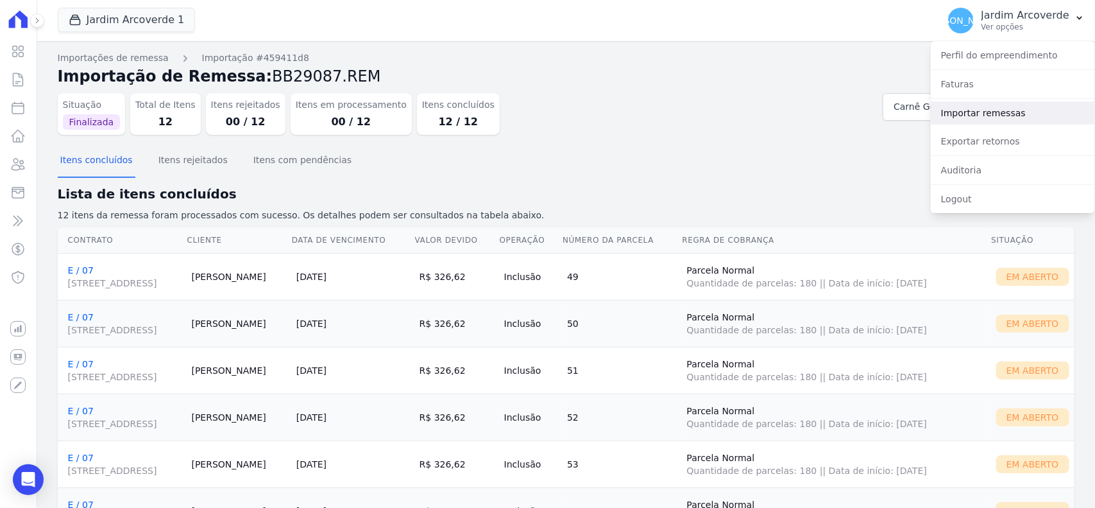
click at [995, 110] on link "Importar remessas" at bounding box center [1013, 112] width 164 height 23
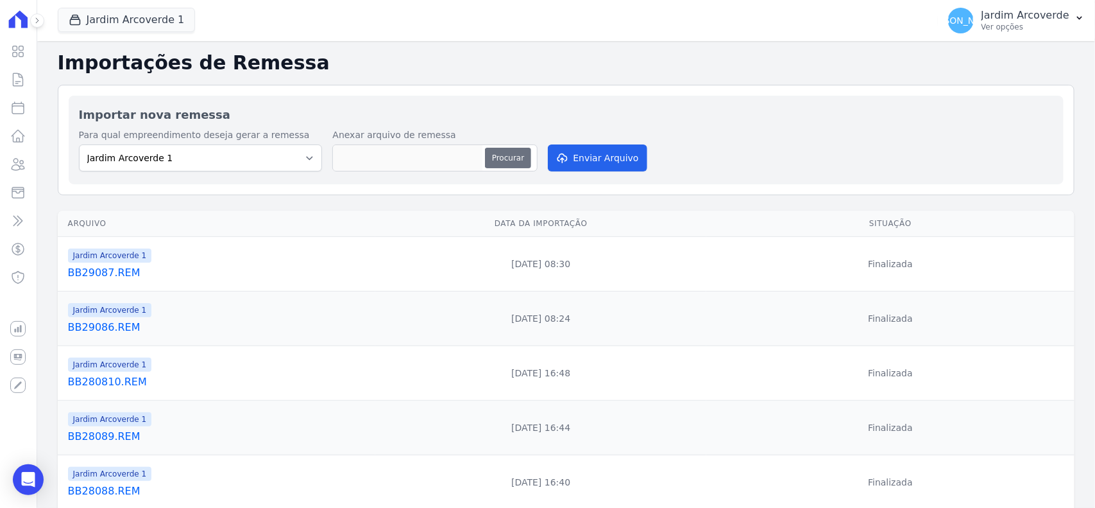
click at [495, 158] on button "Procurar" at bounding box center [508, 158] width 46 height 21
type input "BB29088.REM"
click at [599, 162] on button "Enviar Arquivo" at bounding box center [597, 157] width 99 height 27
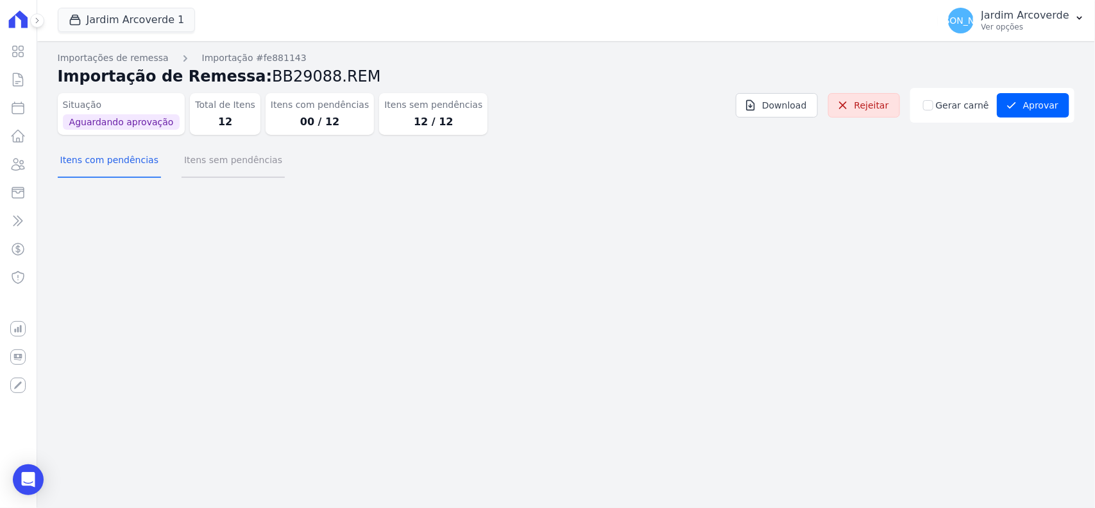
click at [248, 169] on button "Itens sem pendências" at bounding box center [233, 160] width 103 height 33
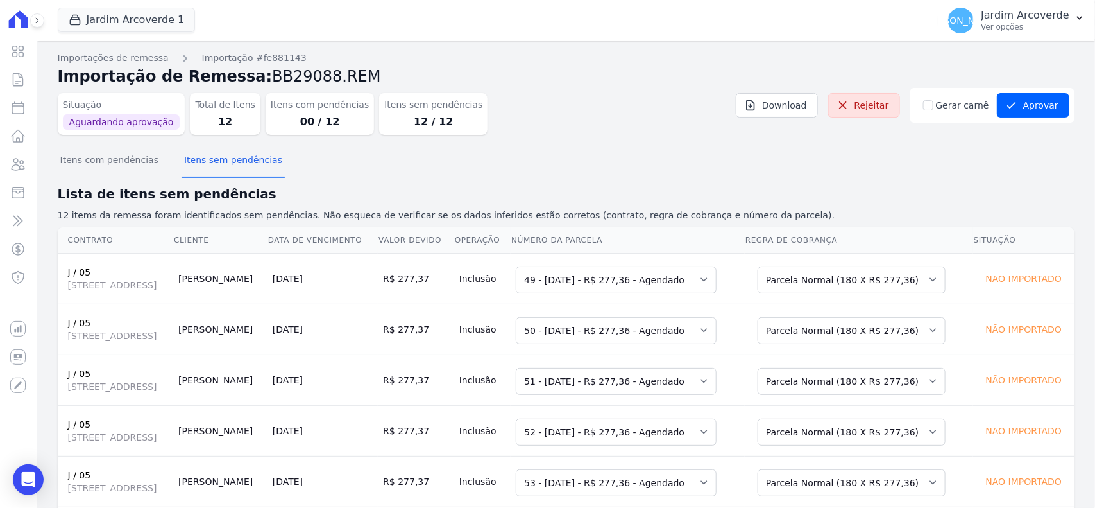
click at [932, 103] on div "Gerar carnê" at bounding box center [957, 105] width 69 height 13
click at [929, 105] on input "Gerar carnê" at bounding box center [928, 105] width 10 height 10
checkbox input "true"
click at [1016, 103] on button "Aprovar" at bounding box center [1033, 105] width 73 height 24
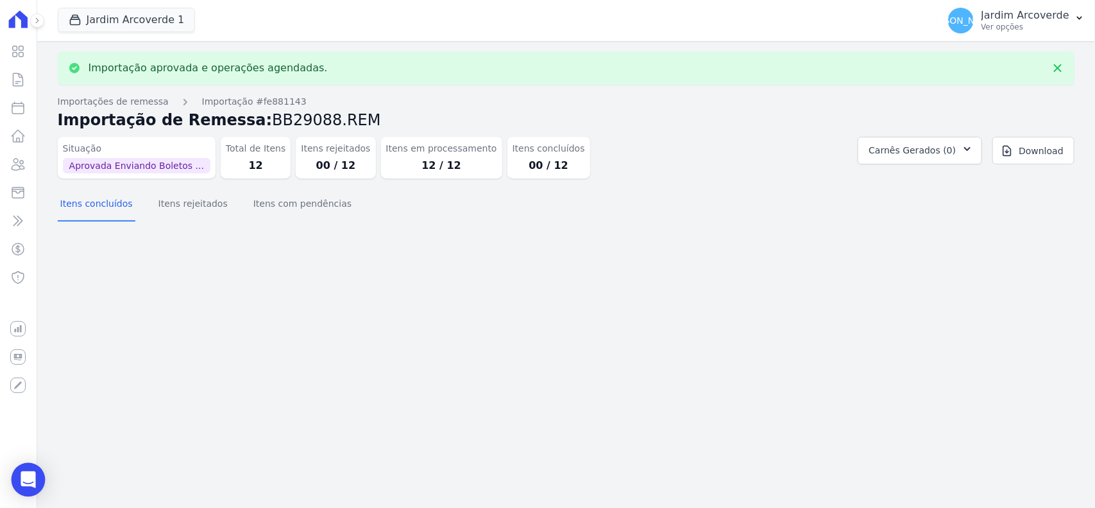
click at [34, 484] on icon "Open Intercom Messenger" at bounding box center [28, 479] width 17 height 17
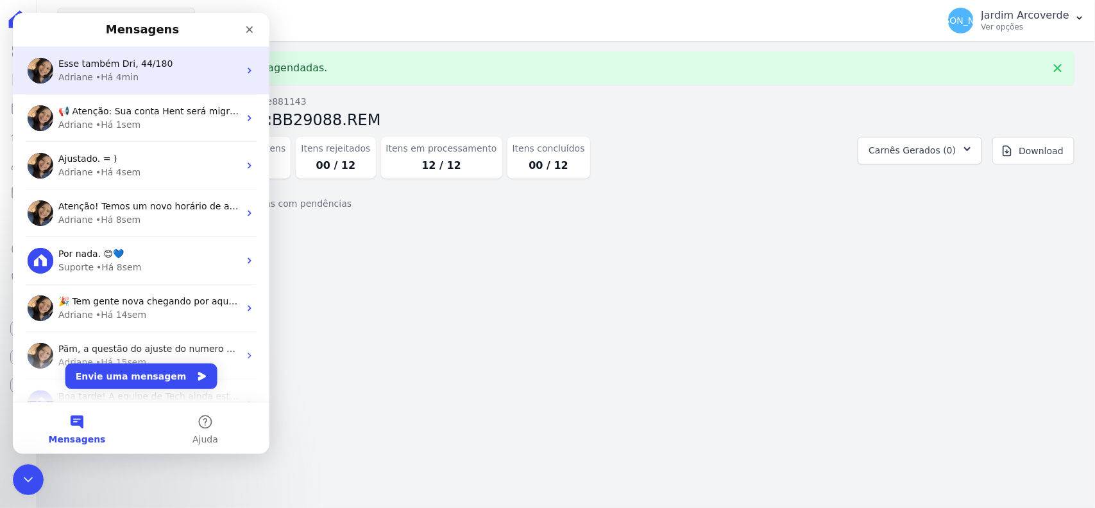
click at [165, 89] on div "Esse também Dri, 44/180 Adriane • Há 4min" at bounding box center [141, 70] width 257 height 47
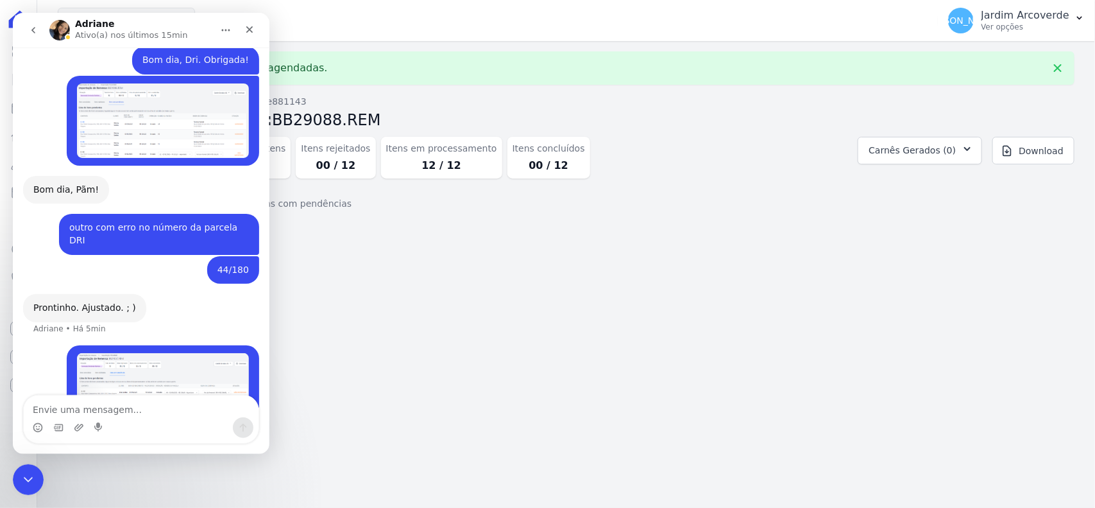
click at [136, 409] on textarea "Envie uma mensagem..." at bounding box center [141, 406] width 235 height 22
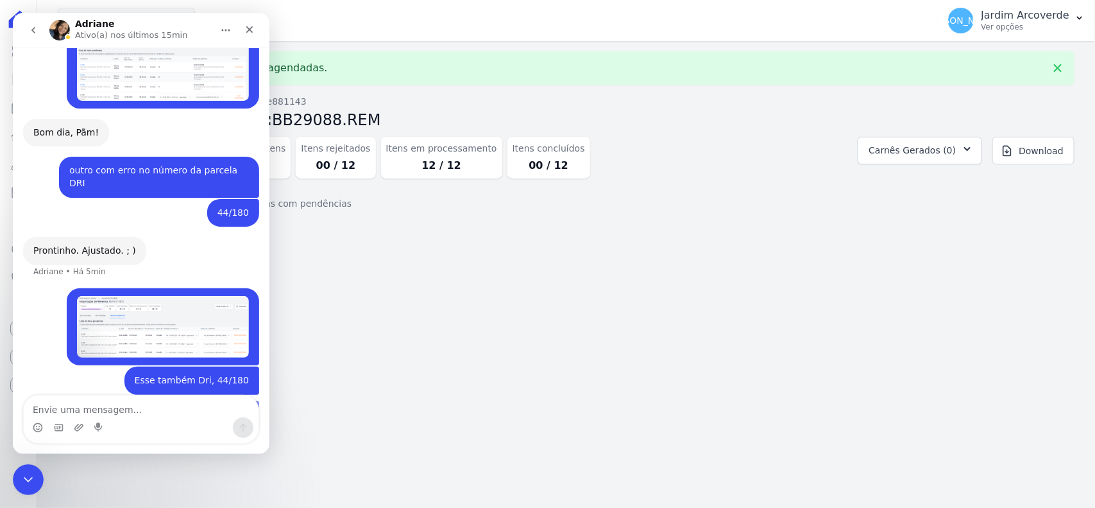
scroll to position [1195, 0]
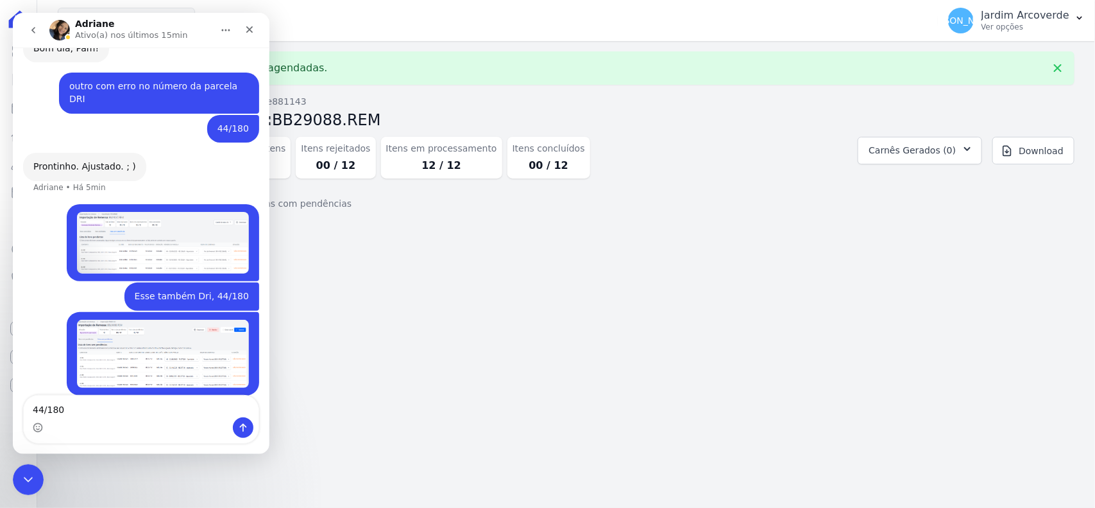
type textarea "44/180"
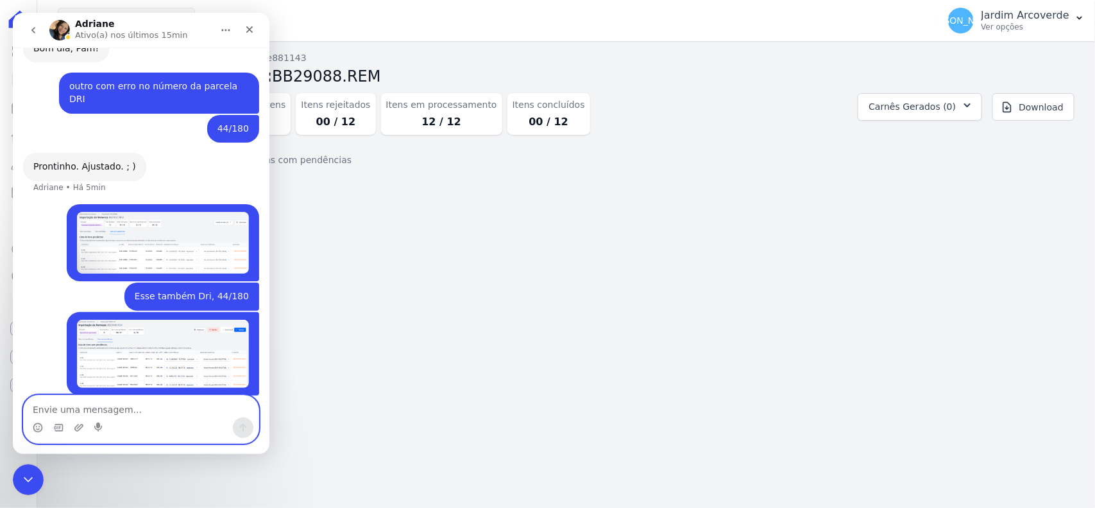
scroll to position [1226, 0]
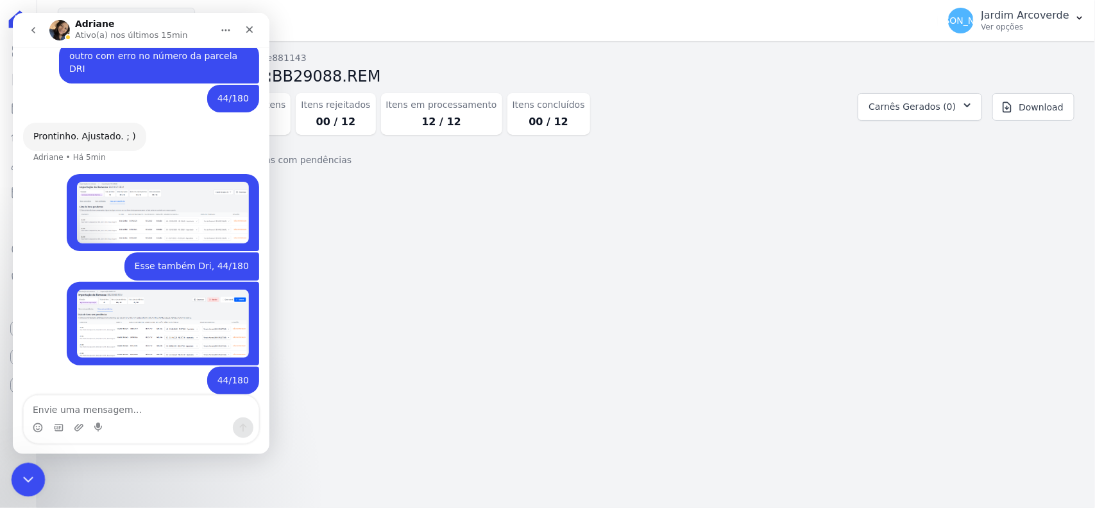
click at [39, 475] on div "Encerramento do Messenger da Intercom" at bounding box center [26, 477] width 31 height 31
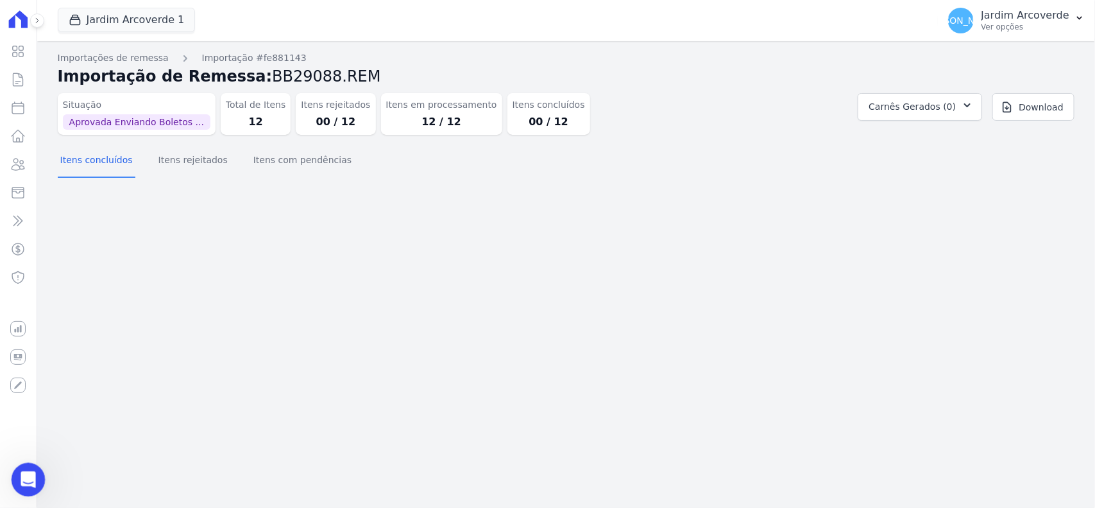
click at [26, 492] on html at bounding box center [26, 477] width 31 height 31
click at [30, 475] on icon "Abertura do Messenger da Intercom" at bounding box center [26, 477] width 21 height 21
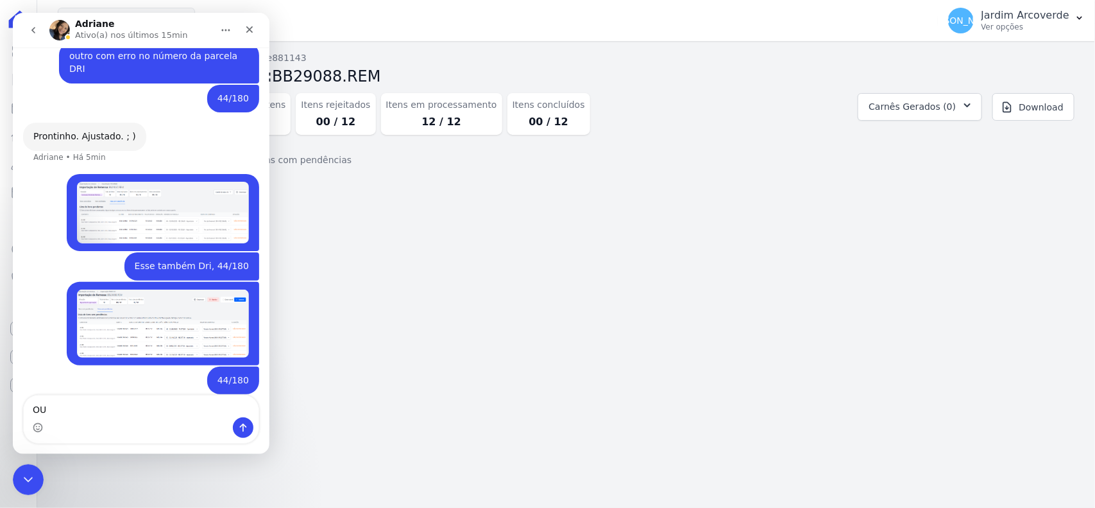
type textarea "O"
type textarea "outro dri"
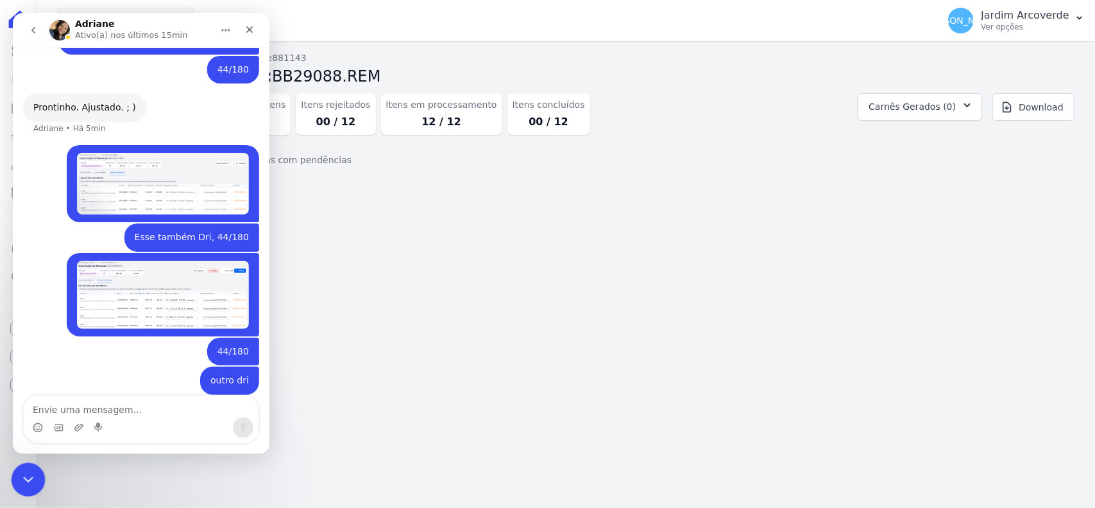
click at [28, 474] on icon "Encerramento do Messenger da Intercom" at bounding box center [26, 477] width 15 height 15
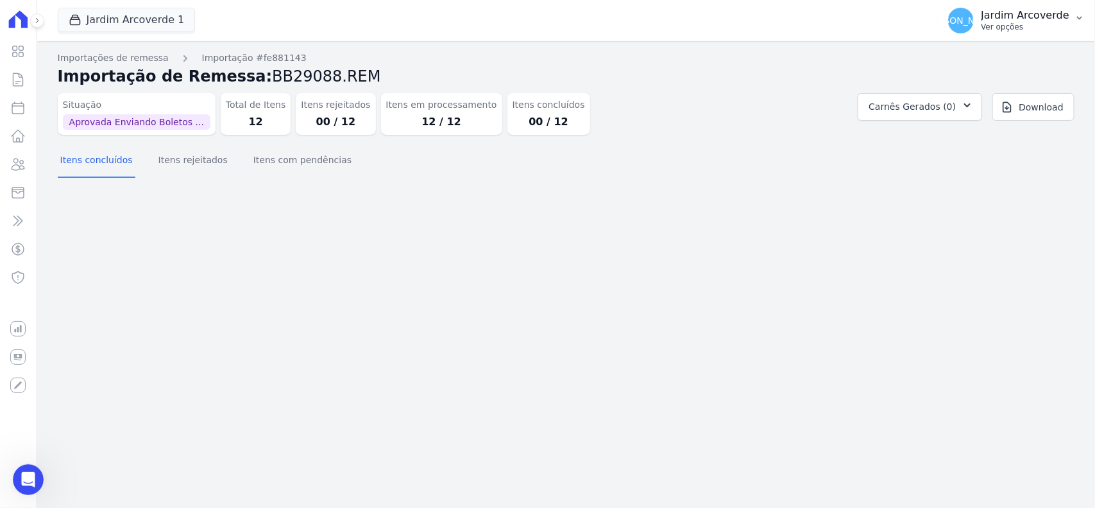
click at [1031, 10] on p "Jardim Arcoverde" at bounding box center [1026, 15] width 88 height 13
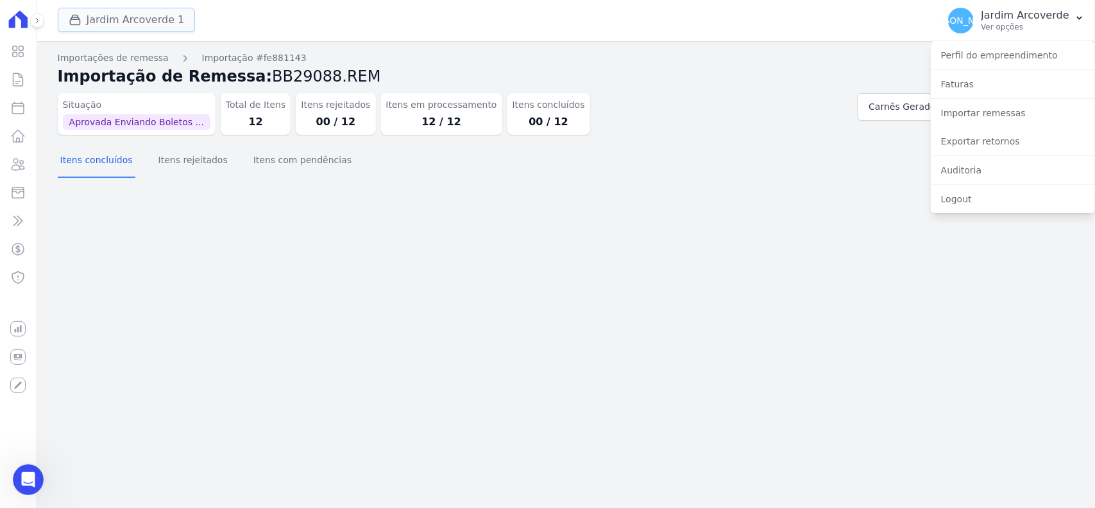
click at [125, 8] on button "Jardim Arcoverde 1" at bounding box center [127, 20] width 138 height 24
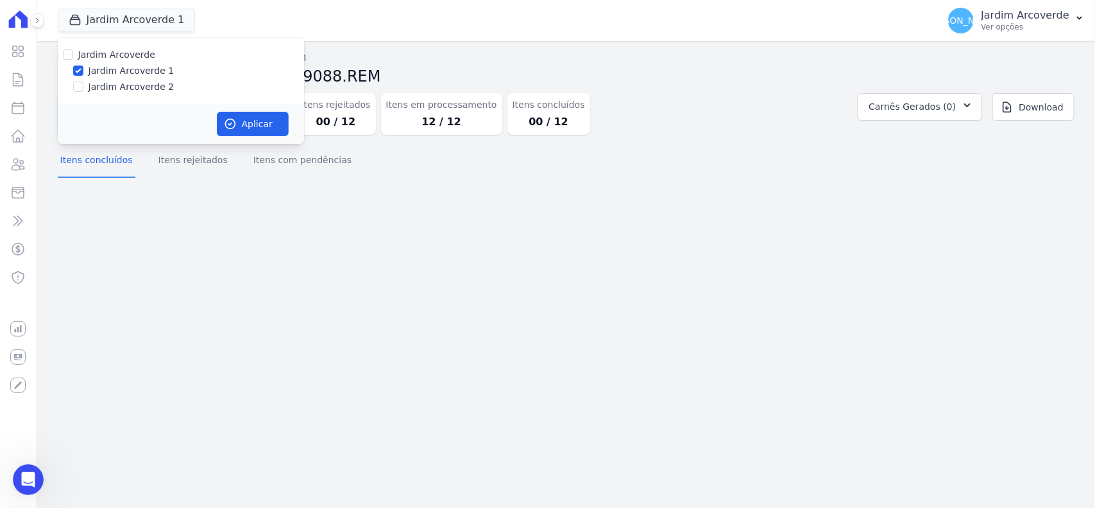
click at [90, 89] on label "Jardim Arcoverde 2" at bounding box center [132, 86] width 86 height 13
click at [83, 89] on input "Jardim Arcoverde 2" at bounding box center [78, 86] width 10 height 10
checkbox input "true"
click at [255, 127] on button "Aplicar" at bounding box center [253, 124] width 72 height 24
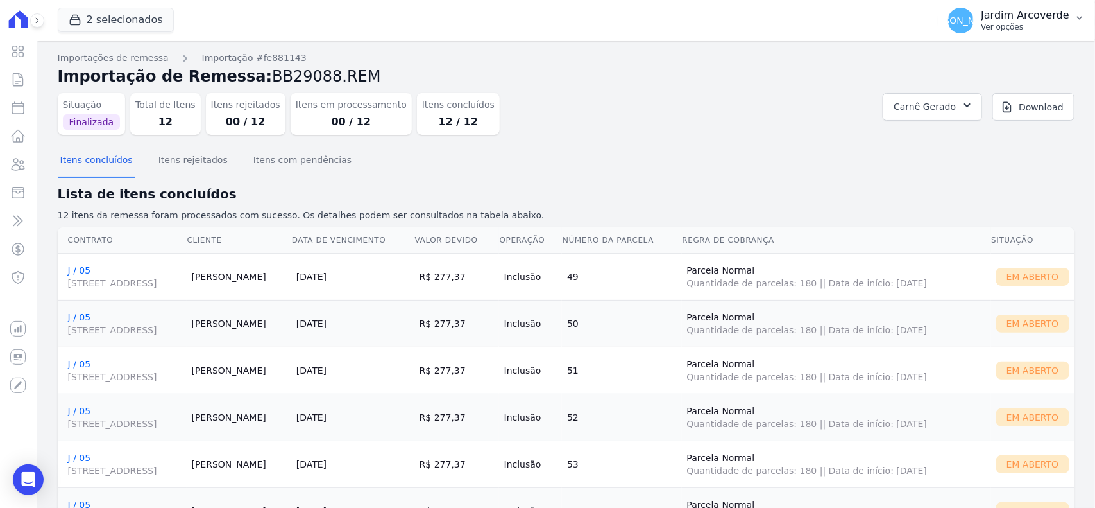
click at [998, 24] on p "Ver opções" at bounding box center [1026, 27] width 88 height 10
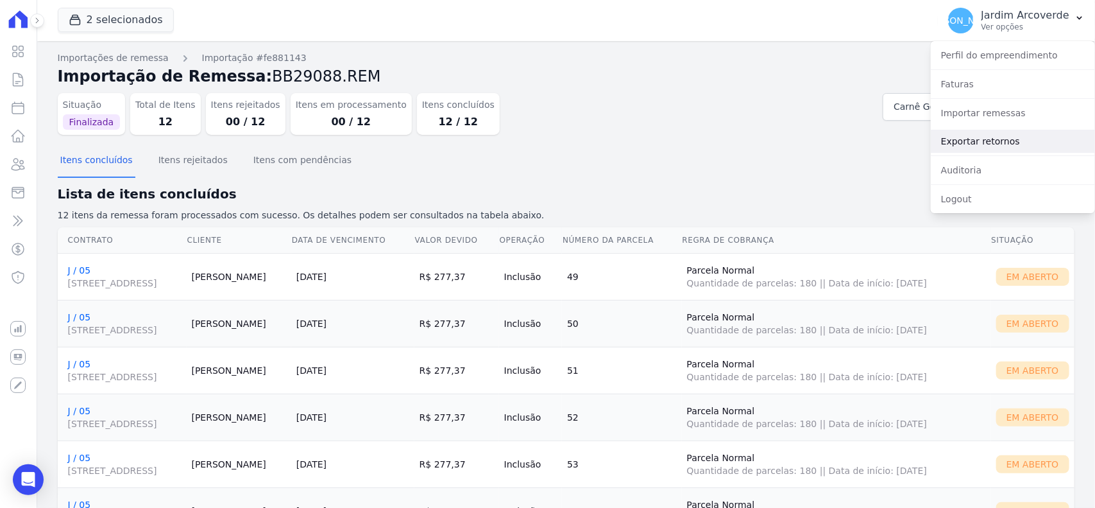
click at [1011, 135] on link "Exportar retornos" at bounding box center [1013, 141] width 164 height 23
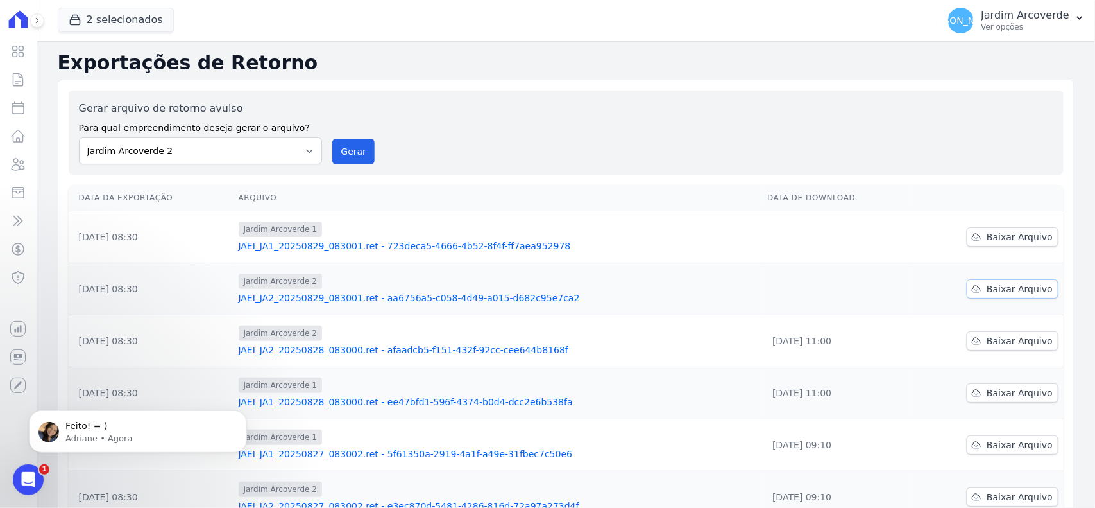
click at [990, 292] on span "Baixar Arquivo" at bounding box center [1020, 288] width 66 height 13
click at [998, 241] on span "Baixar Arquivo" at bounding box center [1020, 236] width 66 height 13
click at [1052, 13] on p "Jardim Arcoverde" at bounding box center [1026, 15] width 88 height 13
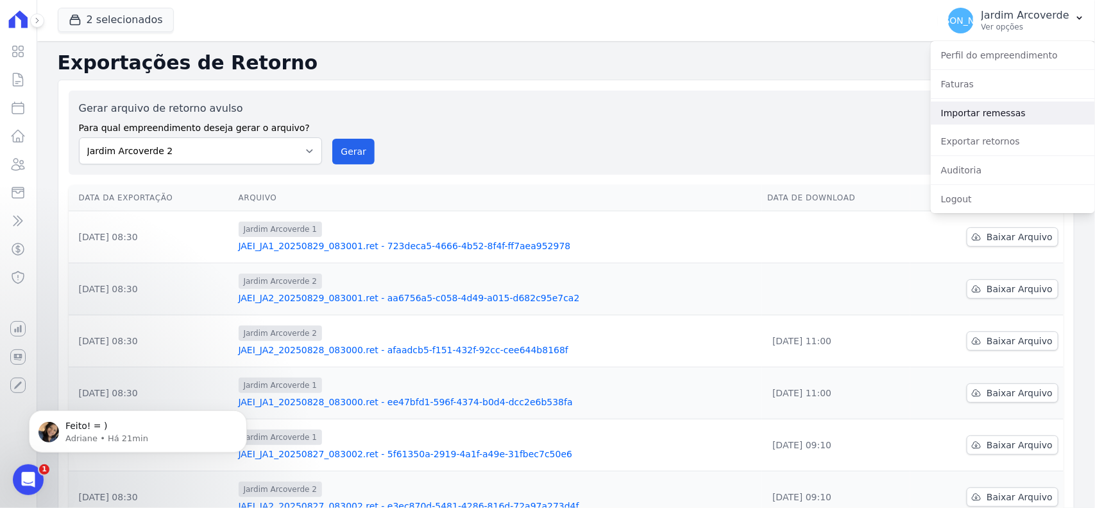
click at [996, 110] on link "Importar remessas" at bounding box center [1013, 112] width 164 height 23
